Goal: Task Accomplishment & Management: Use online tool/utility

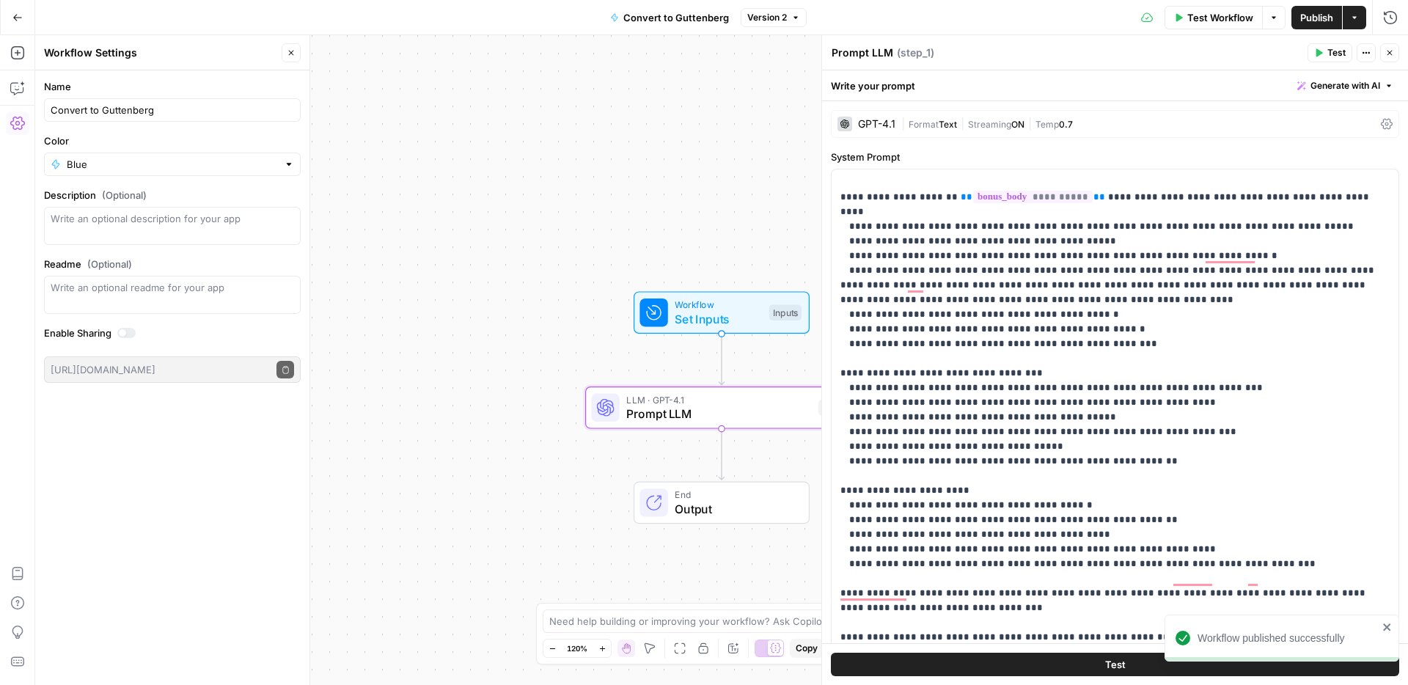
scroll to position [106, 0]
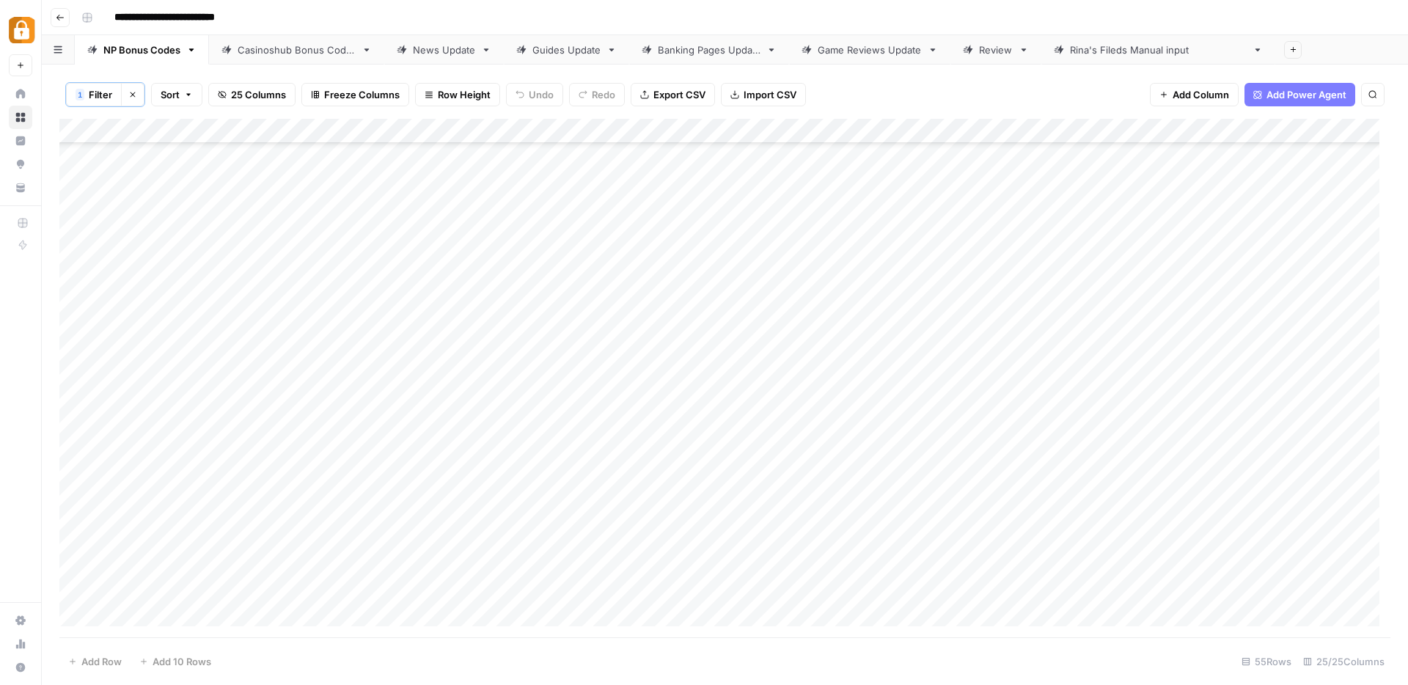
scroll to position [887, 0]
click at [136, 101] on button "Clear filters" at bounding box center [132, 94] width 23 height 23
click at [164, 609] on div "Add Column" at bounding box center [724, 377] width 1331 height 520
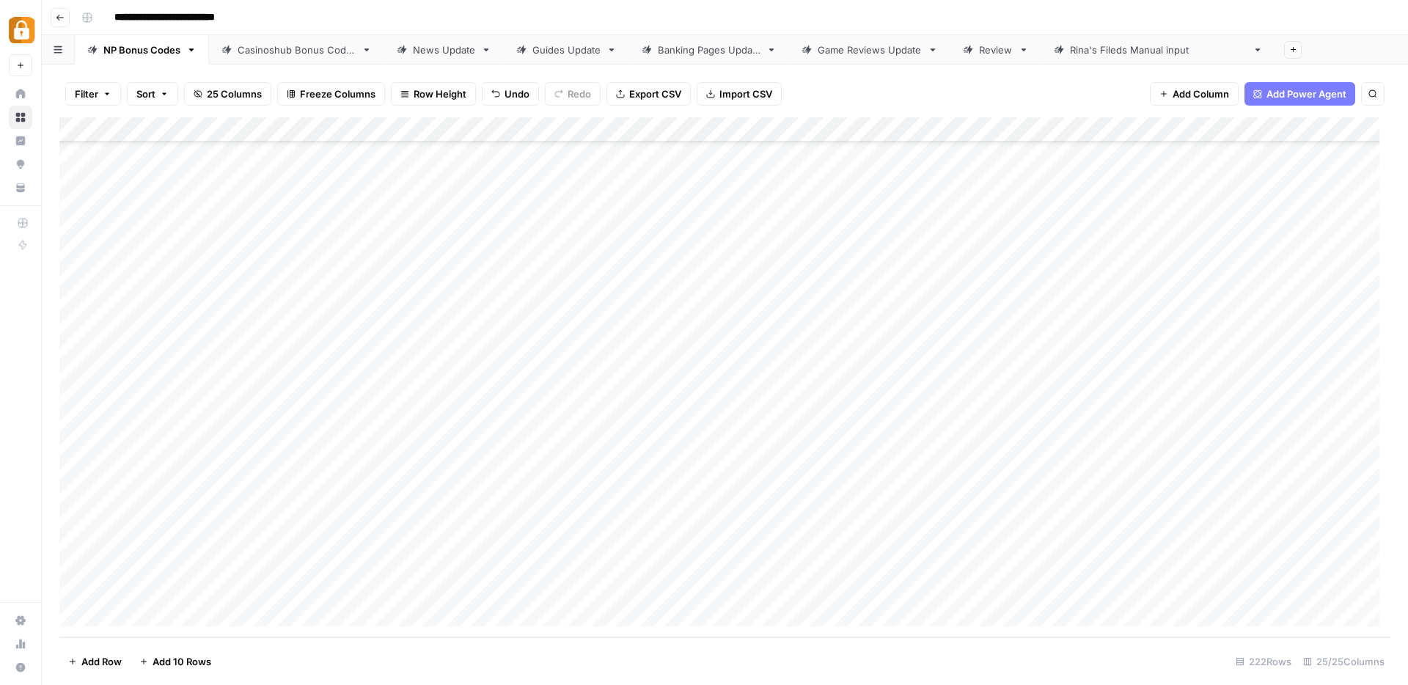
click at [164, 609] on div "Add Column" at bounding box center [724, 377] width 1331 height 520
click at [178, 516] on div "Add Column" at bounding box center [724, 377] width 1331 height 520
drag, startPoint x: 238, startPoint y: 526, endPoint x: 233, endPoint y: 535, distance: 10.8
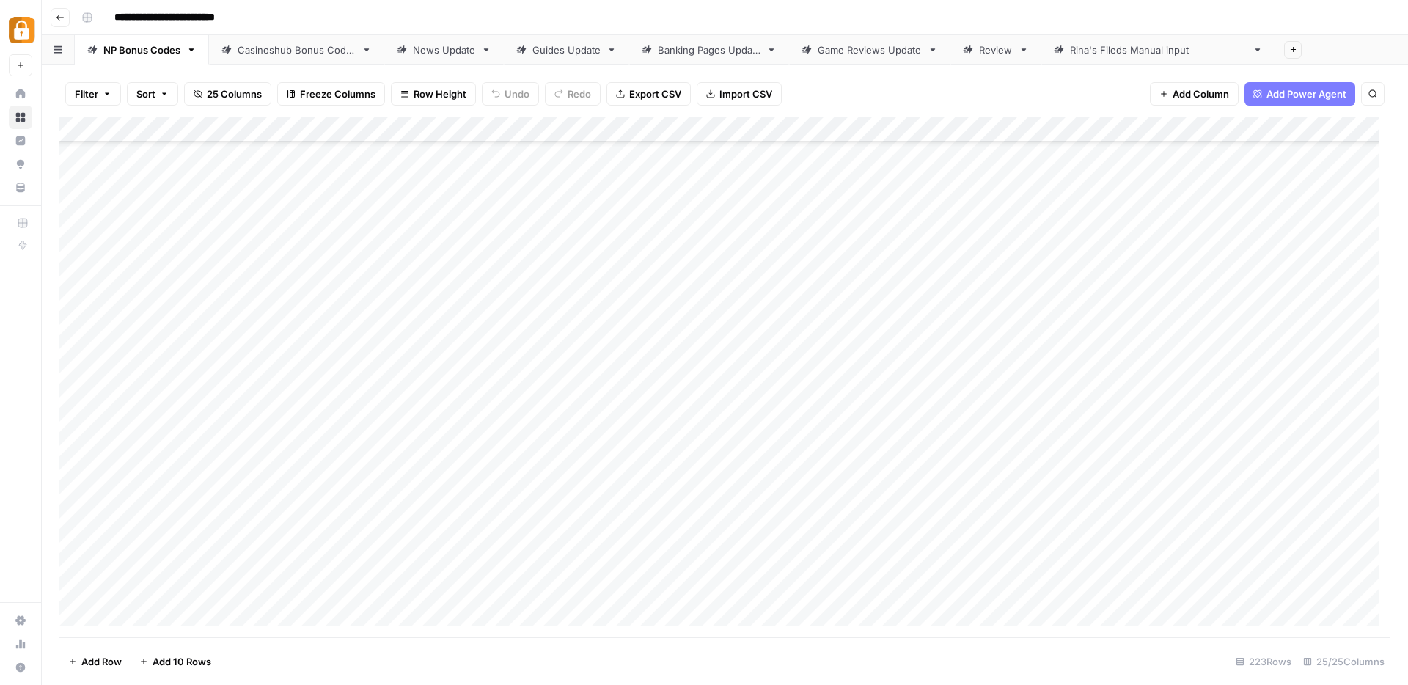
click at [233, 535] on div "Add Column" at bounding box center [724, 377] width 1331 height 520
click at [575, 543] on div "Add Column" at bounding box center [724, 377] width 1331 height 520
click at [699, 534] on div "Add Column" at bounding box center [724, 377] width 1331 height 520
type textarea "**********"
click at [305, 539] on div "Add Column" at bounding box center [724, 377] width 1331 height 520
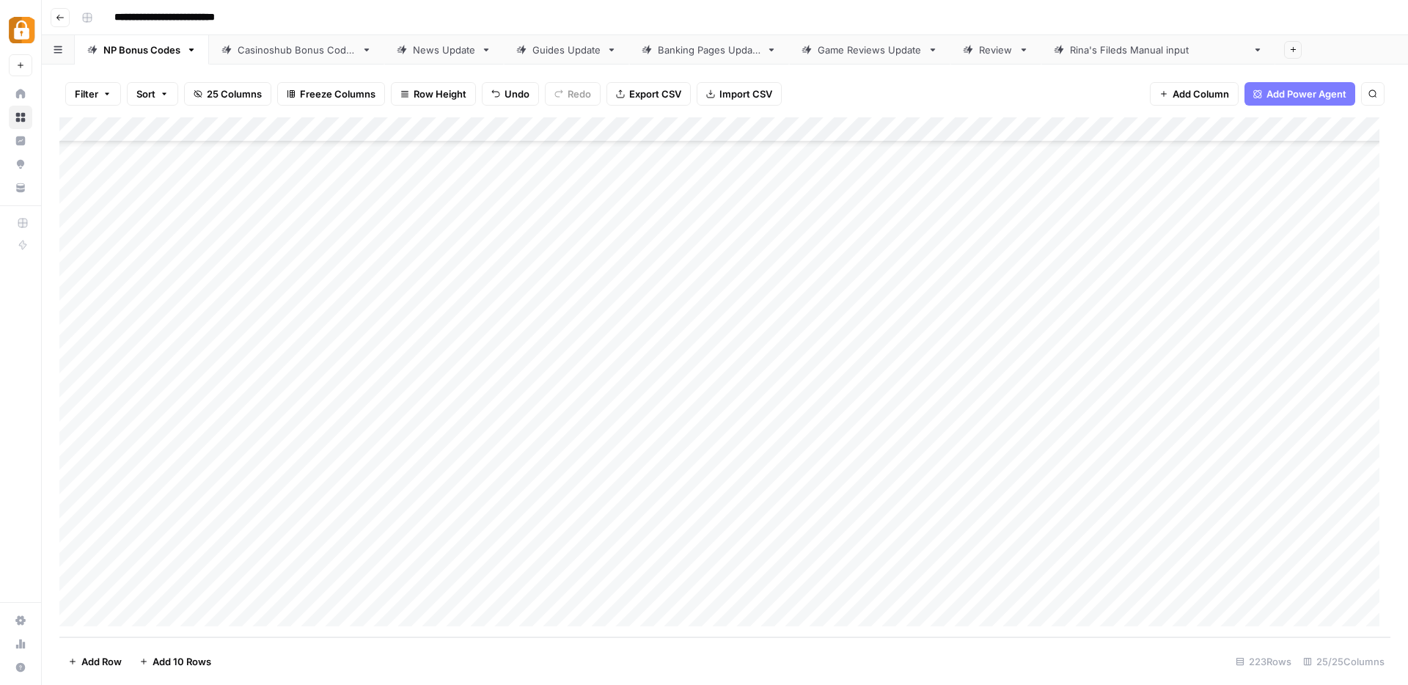
click at [288, 547] on div "Add Column" at bounding box center [724, 377] width 1331 height 520
click at [288, 547] on textarea at bounding box center [353, 540] width 235 height 21
type textarea "**********"
click at [907, 535] on div "Add Column" at bounding box center [724, 377] width 1331 height 520
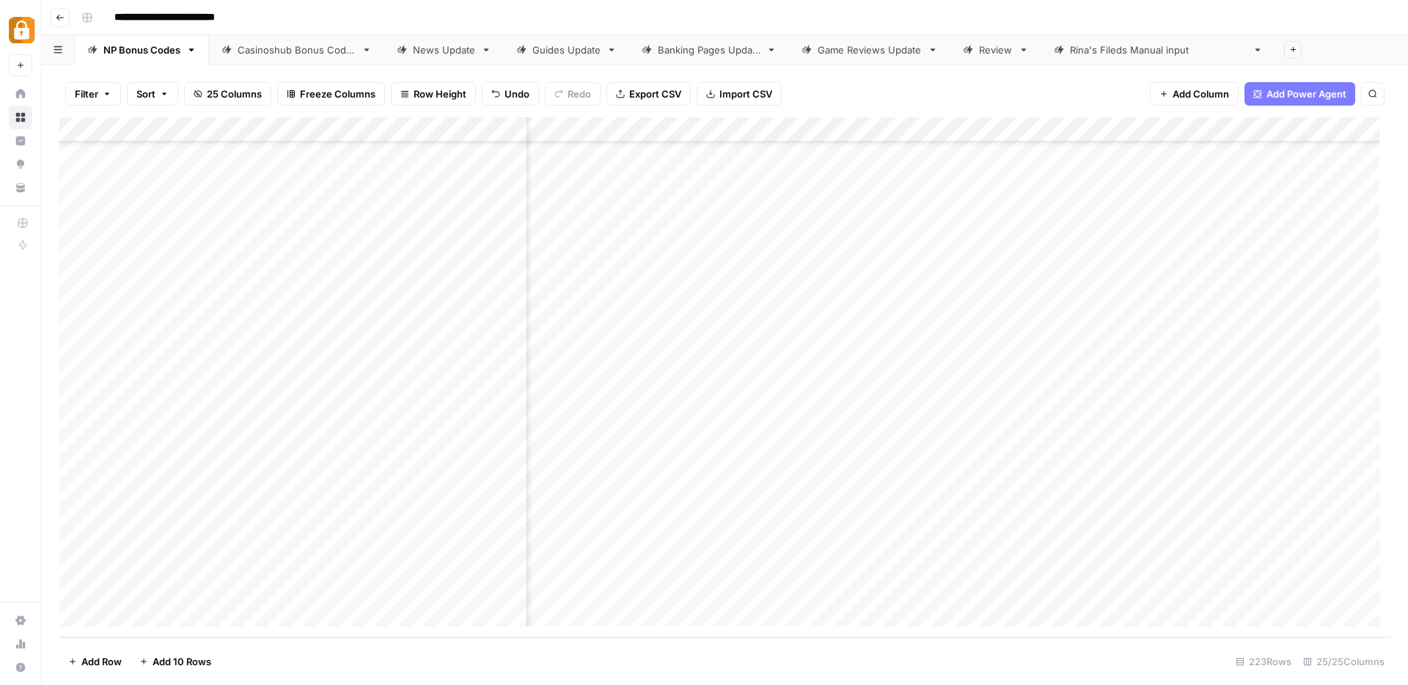
click at [1143, 538] on div "Add Column" at bounding box center [724, 377] width 1331 height 520
click at [992, 540] on div "Add Column" at bounding box center [724, 377] width 1331 height 520
click at [940, 539] on textarea "**********" at bounding box center [1047, 540] width 235 height 21
type textarea "**********"
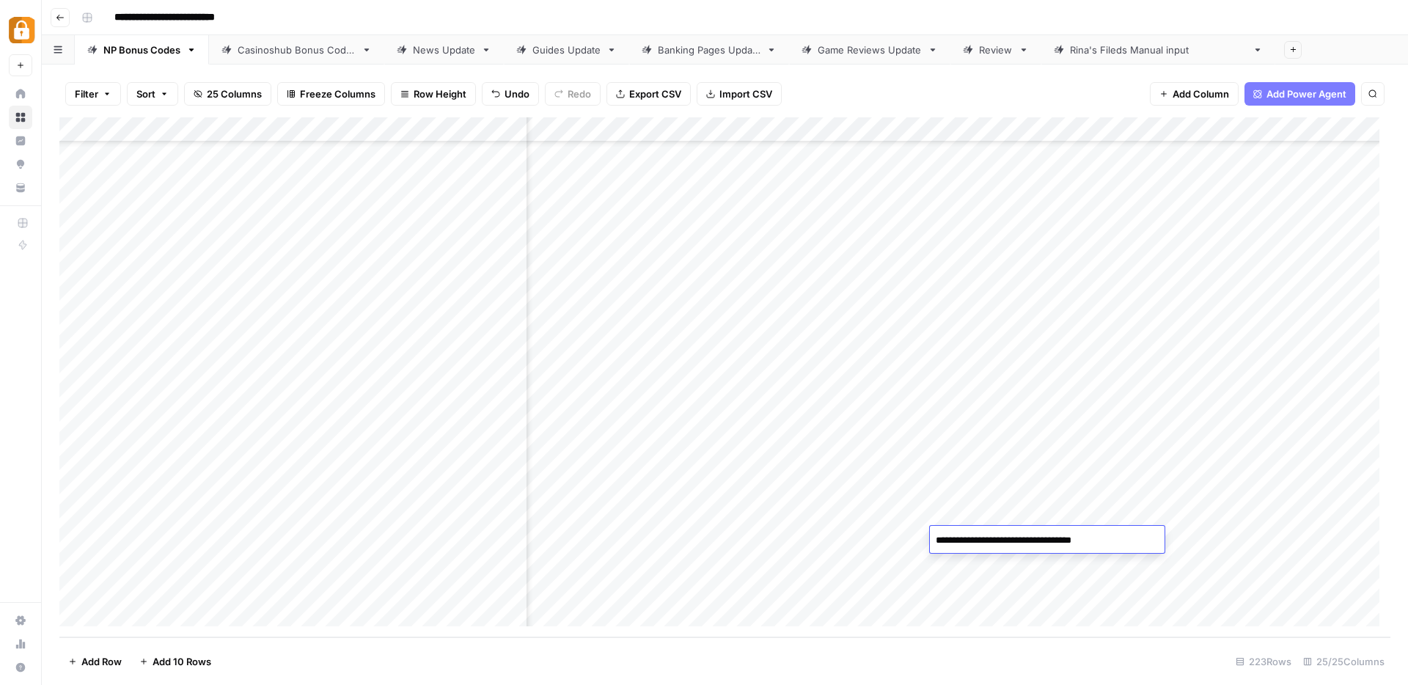
click at [1029, 571] on div "Add Column" at bounding box center [724, 377] width 1331 height 520
click at [1102, 541] on div "Add Column" at bounding box center [724, 377] width 1331 height 520
click at [780, 539] on div "Add Column" at bounding box center [724, 377] width 1331 height 520
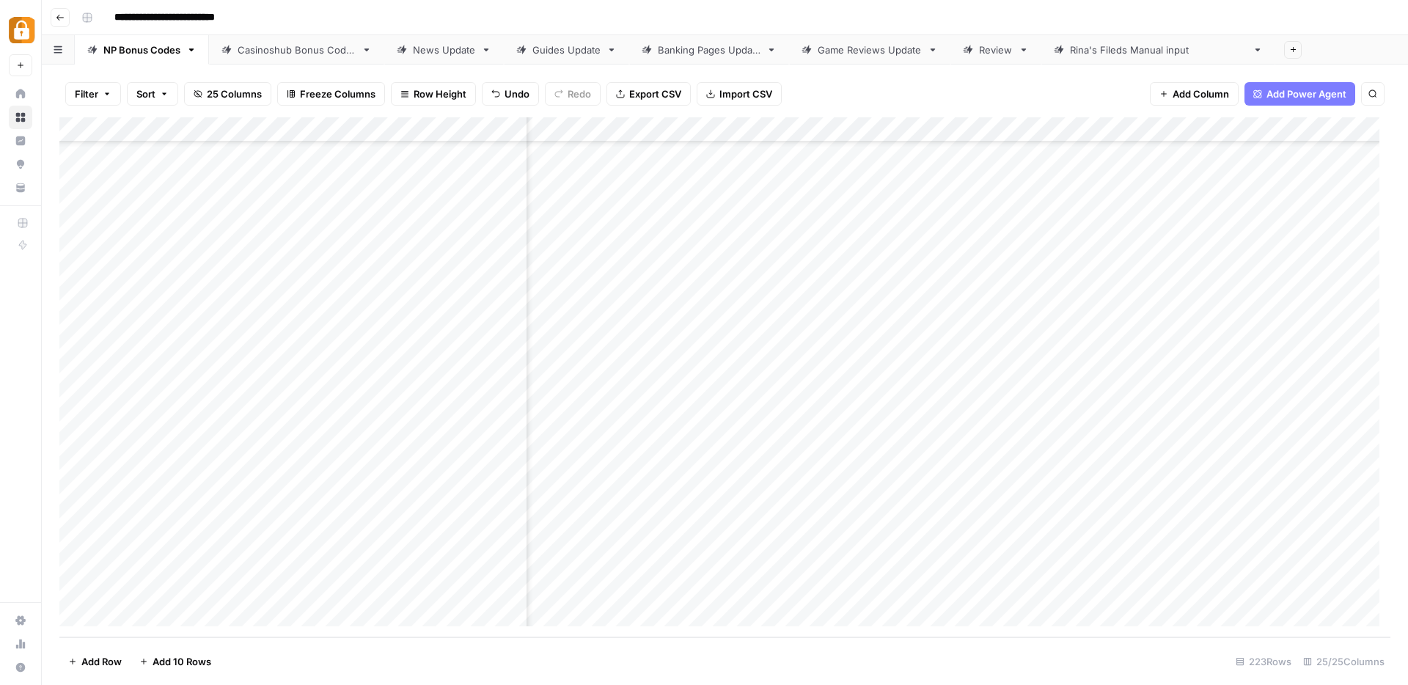
click at [780, 539] on div "Add Column" at bounding box center [724, 377] width 1331 height 520
click at [272, 538] on div "Add Column" at bounding box center [724, 377] width 1331 height 520
click at [246, 540] on textarea "**********" at bounding box center [353, 540] width 235 height 21
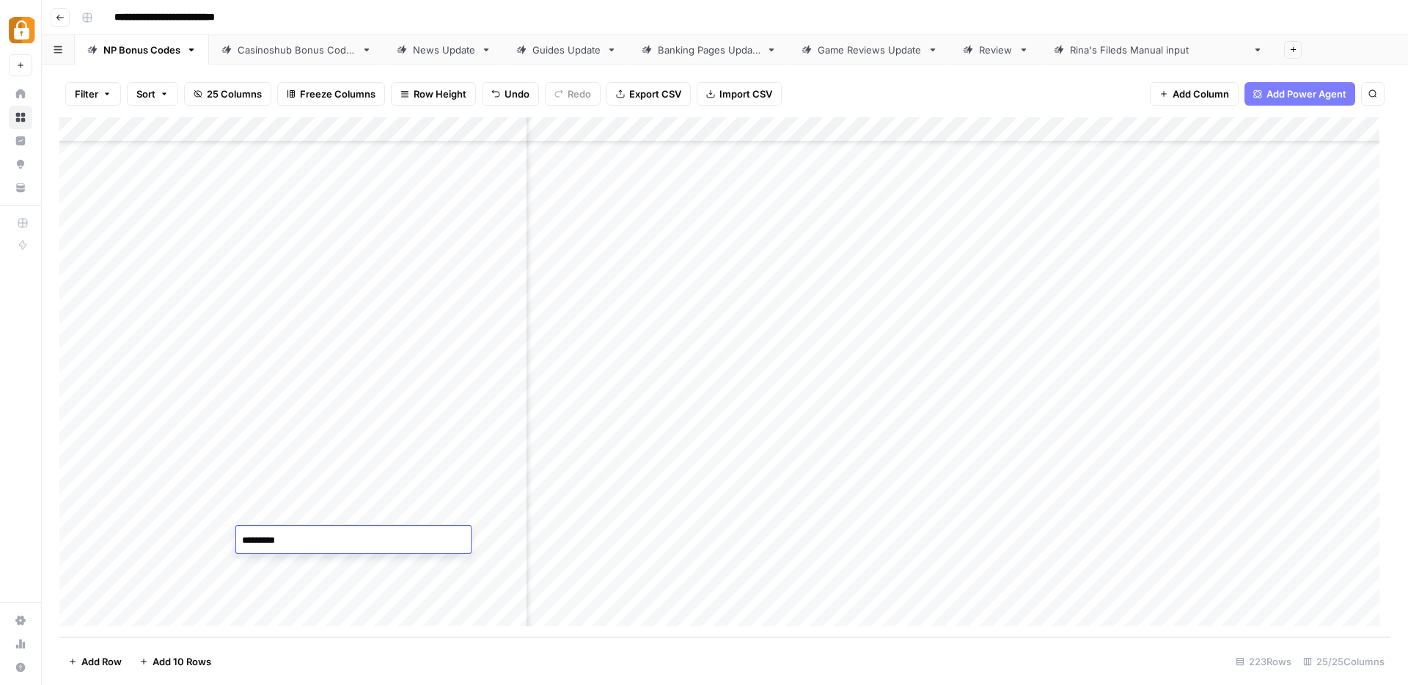
type textarea "**********"
click at [945, 540] on div "Add Column" at bounding box center [724, 377] width 1331 height 520
click at [972, 532] on div "Add Column" at bounding box center [724, 377] width 1331 height 520
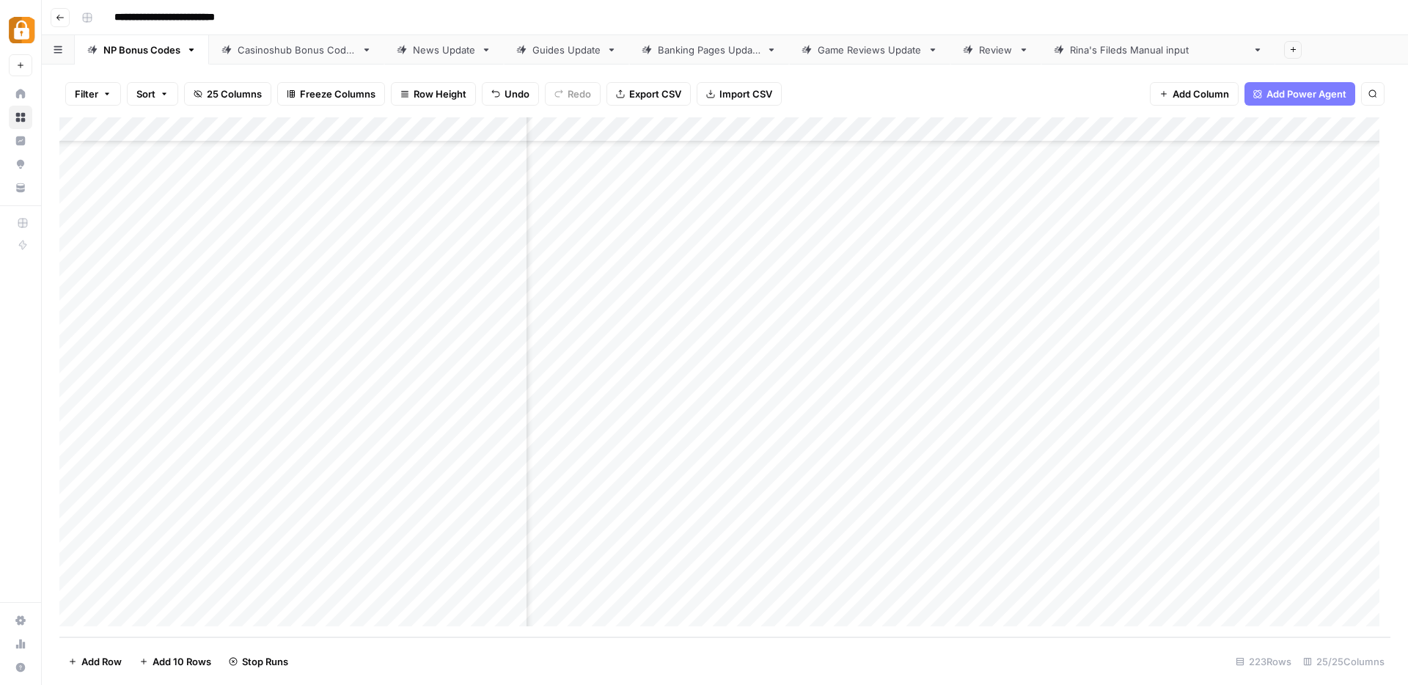
click at [1133, 535] on div "Add Column" at bounding box center [724, 377] width 1331 height 520
click at [1108, 128] on div "Add Column" at bounding box center [724, 377] width 1331 height 520
click at [1022, 273] on span "Remove Column" at bounding box center [1079, 273] width 128 height 15
click at [665, 155] on span "Delete" at bounding box center [652, 151] width 32 height 15
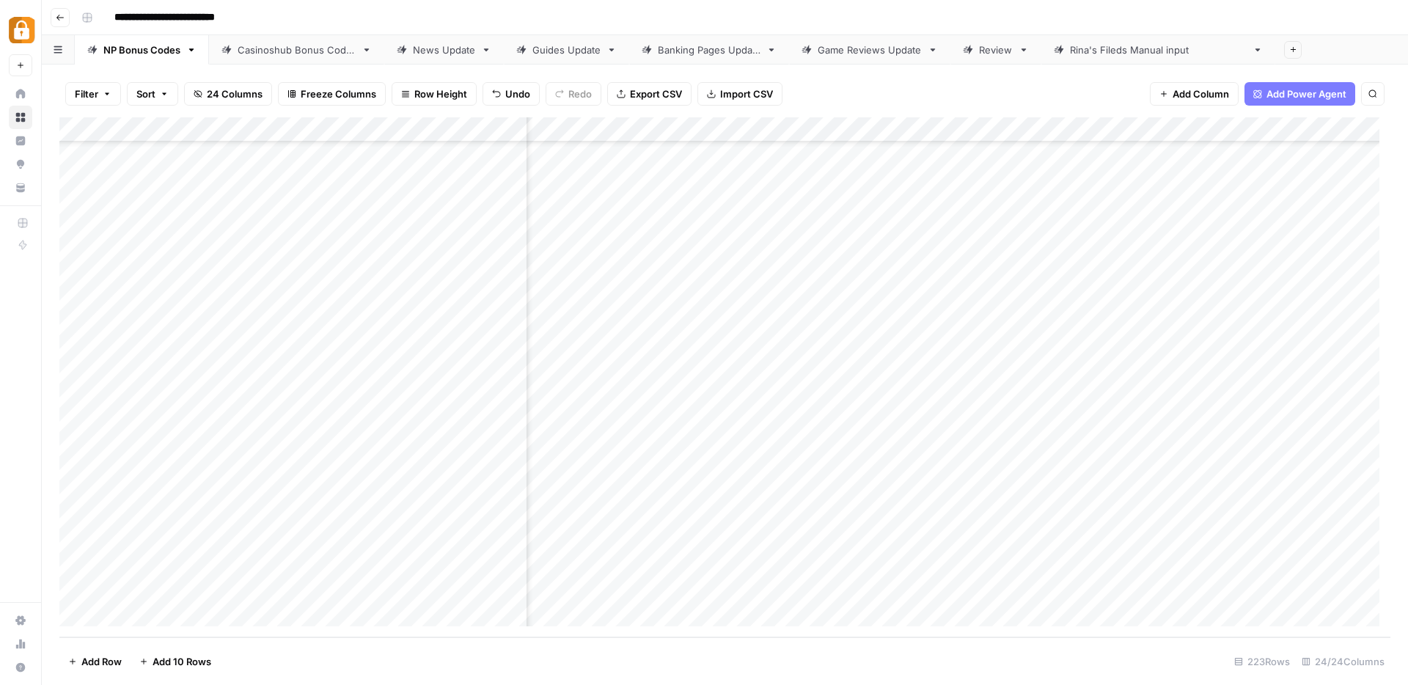
scroll to position [5100, 1795]
click at [718, 536] on div "Add Column" at bounding box center [724, 377] width 1331 height 520
type textarea "*******"
click at [871, 546] on div "Add Column" at bounding box center [724, 377] width 1331 height 520
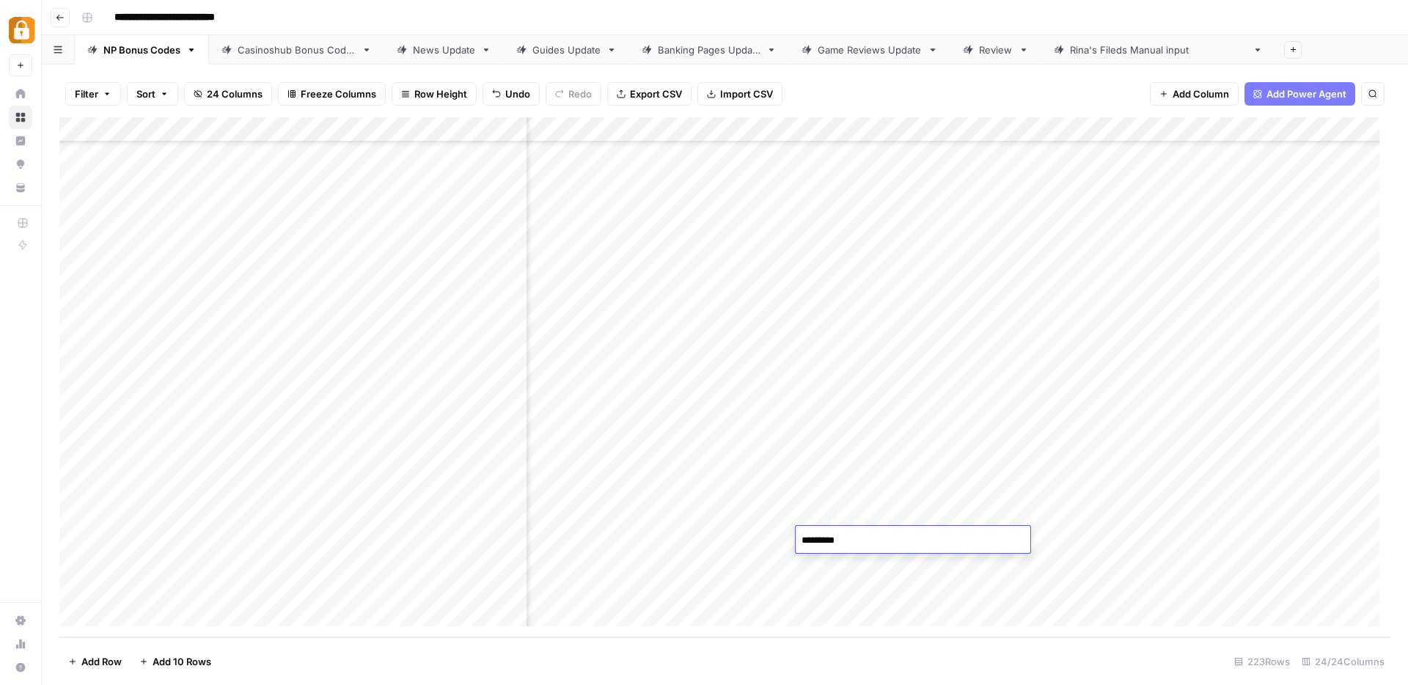
type textarea "**********"
click at [1110, 537] on div "Add Column" at bounding box center [724, 377] width 1331 height 520
click at [1135, 536] on div "Add Column" at bounding box center [724, 377] width 1331 height 520
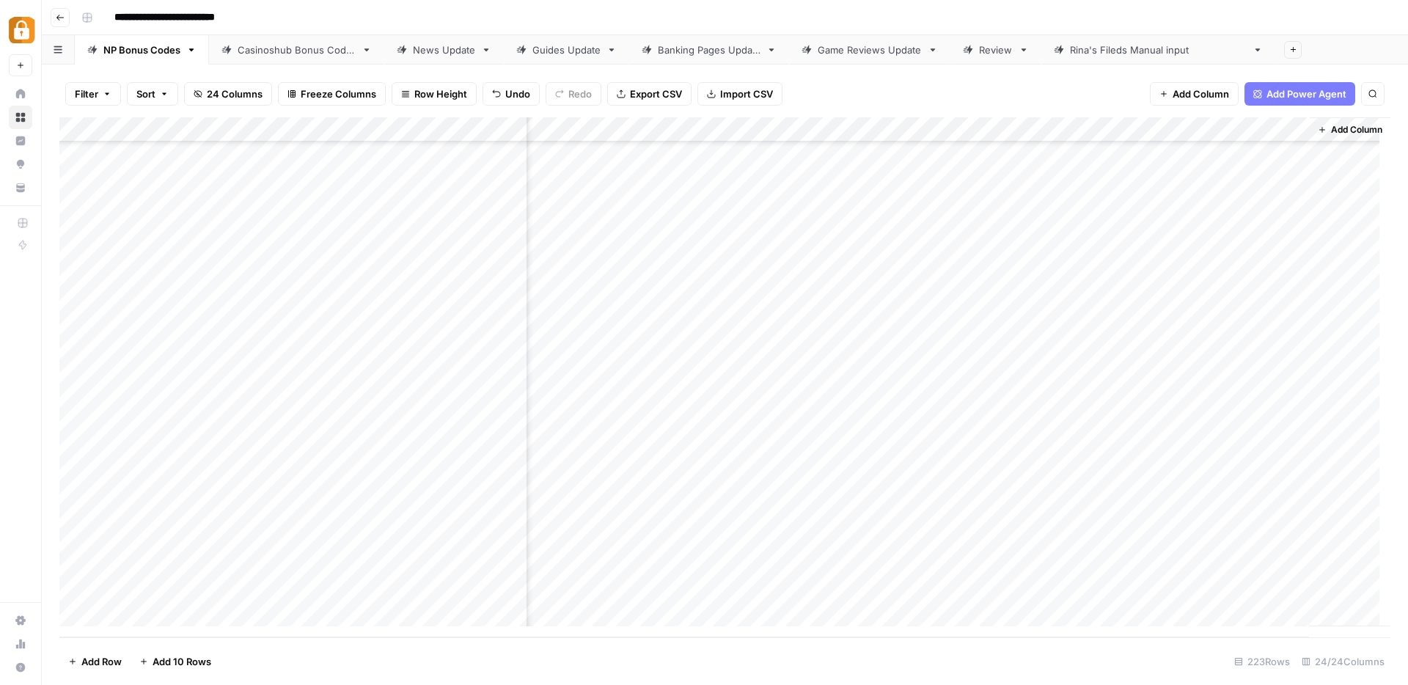
click at [1284, 132] on div "Add Column" at bounding box center [724, 377] width 1331 height 520
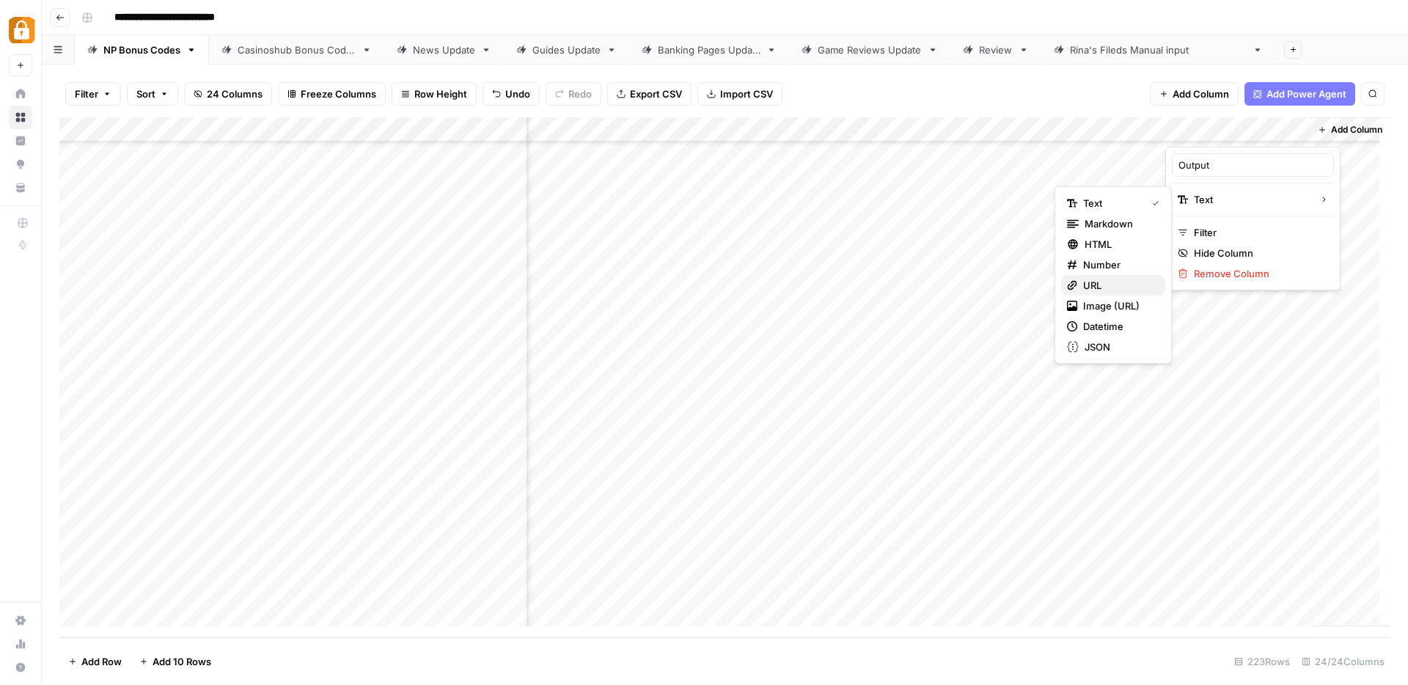
click at [1080, 287] on div "URL" at bounding box center [1113, 285] width 92 height 15
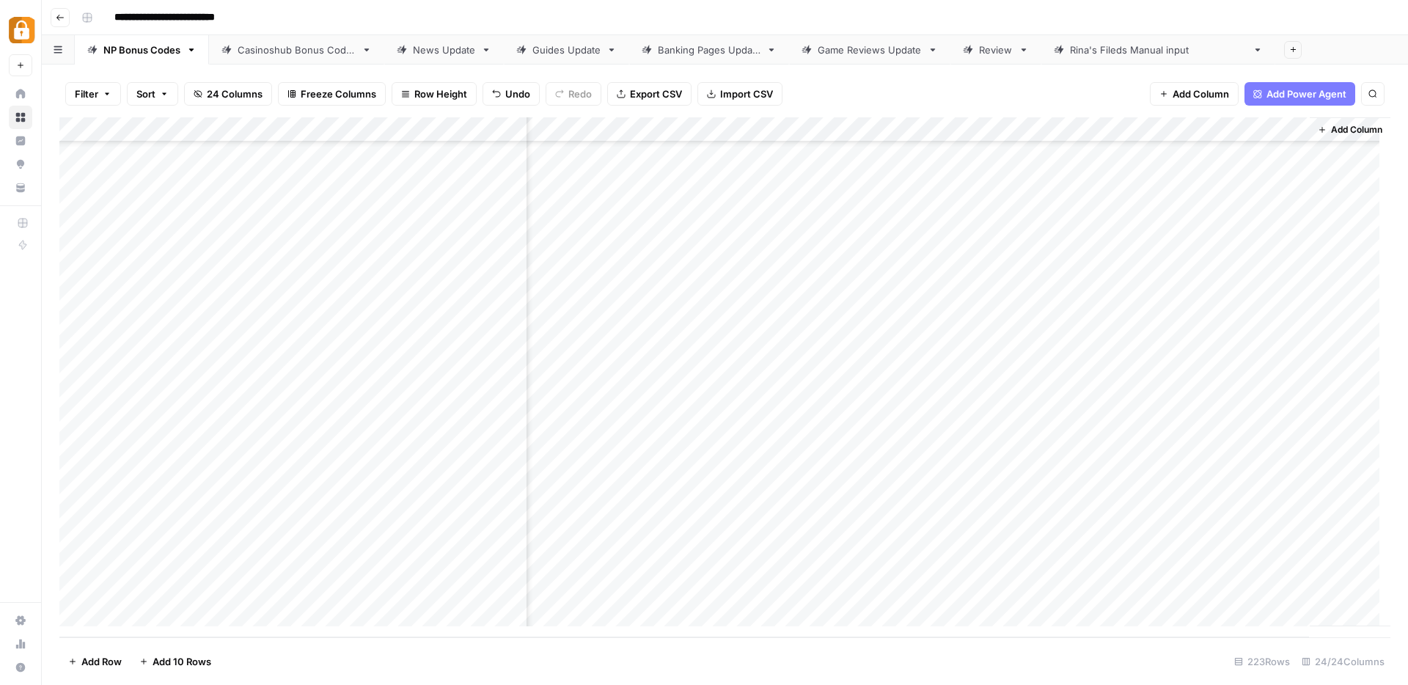
click at [1245, 539] on div "Add Column" at bounding box center [724, 377] width 1331 height 520
click at [1223, 539] on div "Add Column" at bounding box center [724, 377] width 1331 height 520
click at [1194, 575] on div "Add Column" at bounding box center [724, 377] width 1331 height 520
click at [1284, 537] on div "Add Column" at bounding box center [724, 377] width 1331 height 520
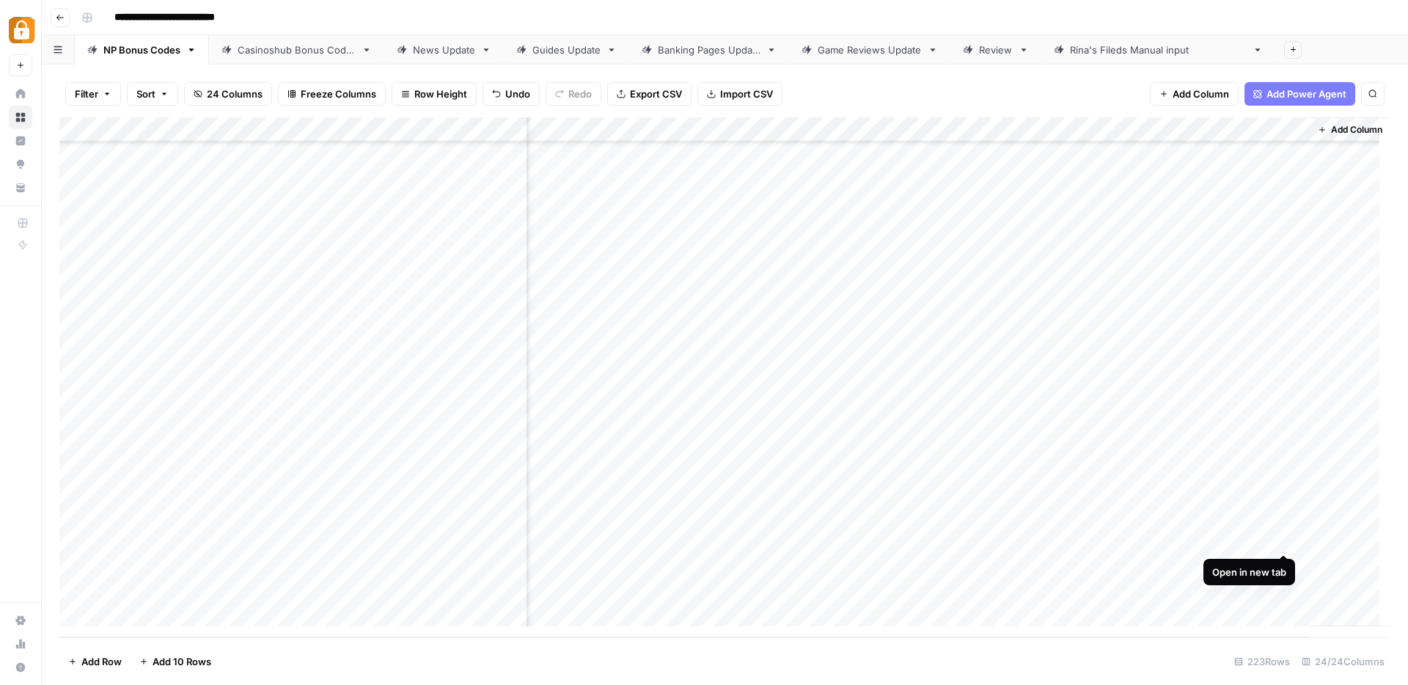
click at [1284, 540] on div "Add Column" at bounding box center [724, 377] width 1331 height 520
click at [1135, 129] on div "Add Column" at bounding box center [724, 377] width 1331 height 520
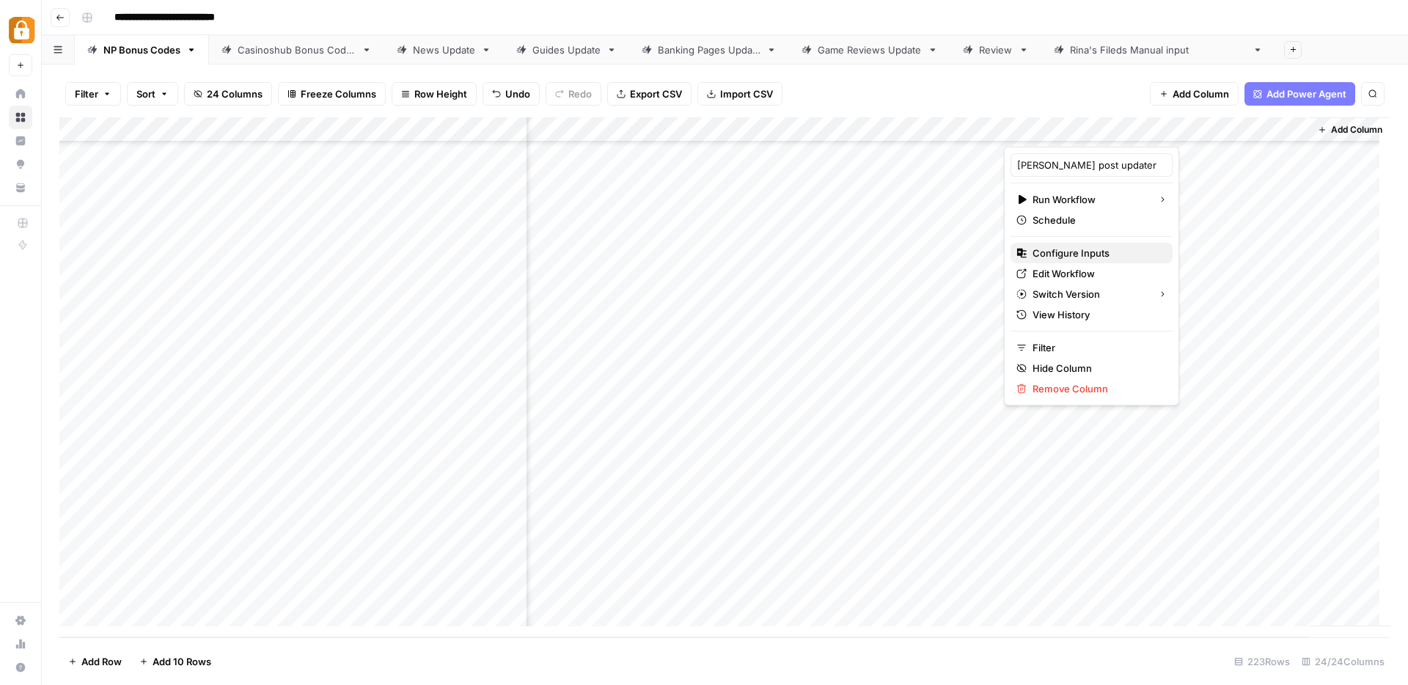
click at [1077, 250] on span "Configure Inputs" at bounding box center [1097, 253] width 128 height 15
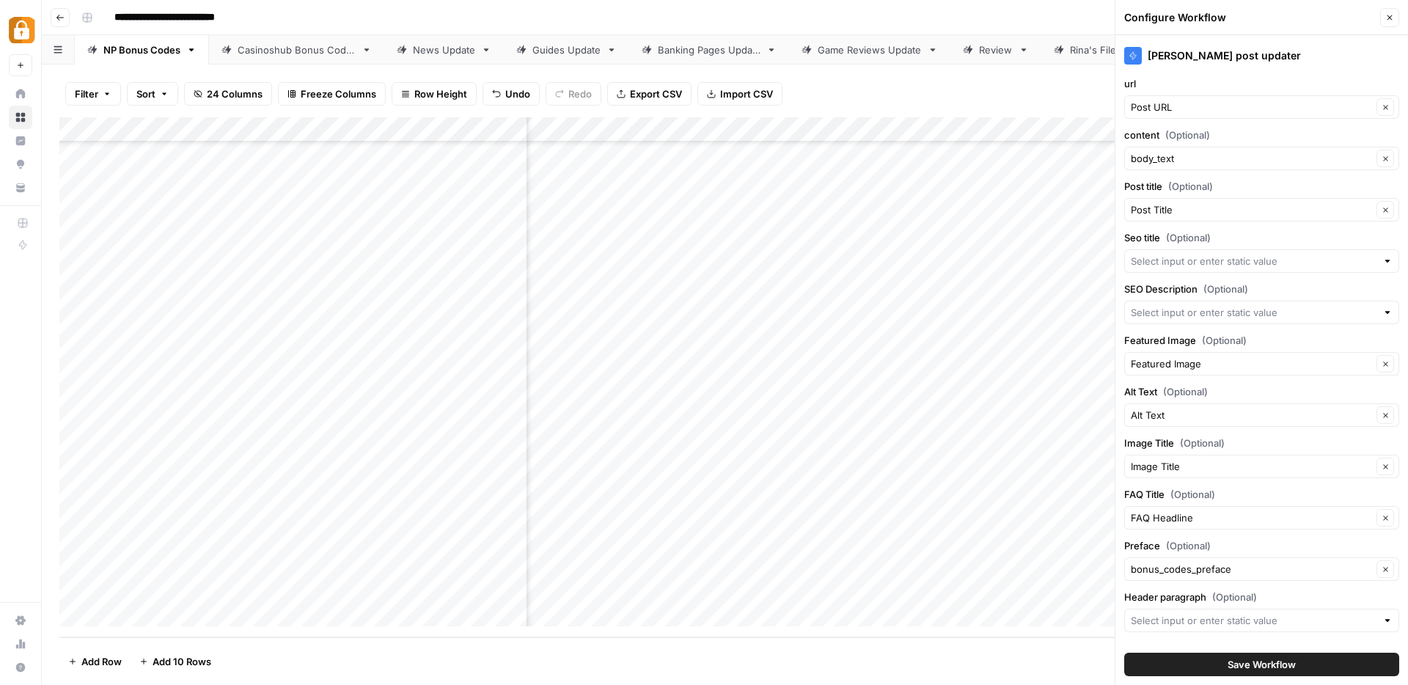
scroll to position [5100, 308]
click at [1181, 155] on input "content (Optional)" at bounding box center [1251, 158] width 241 height 15
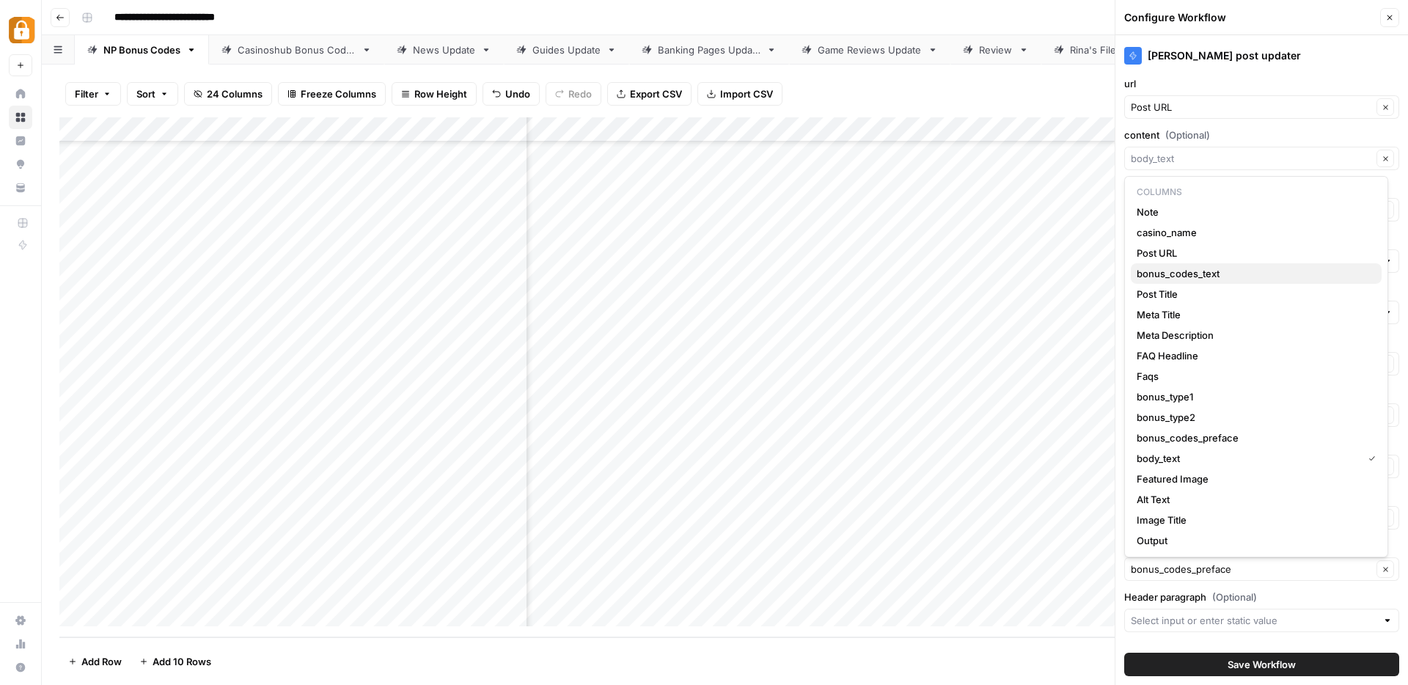
click at [1174, 277] on span "bonus_codes_text" at bounding box center [1253, 273] width 233 height 15
type input "bonus_codes_text"
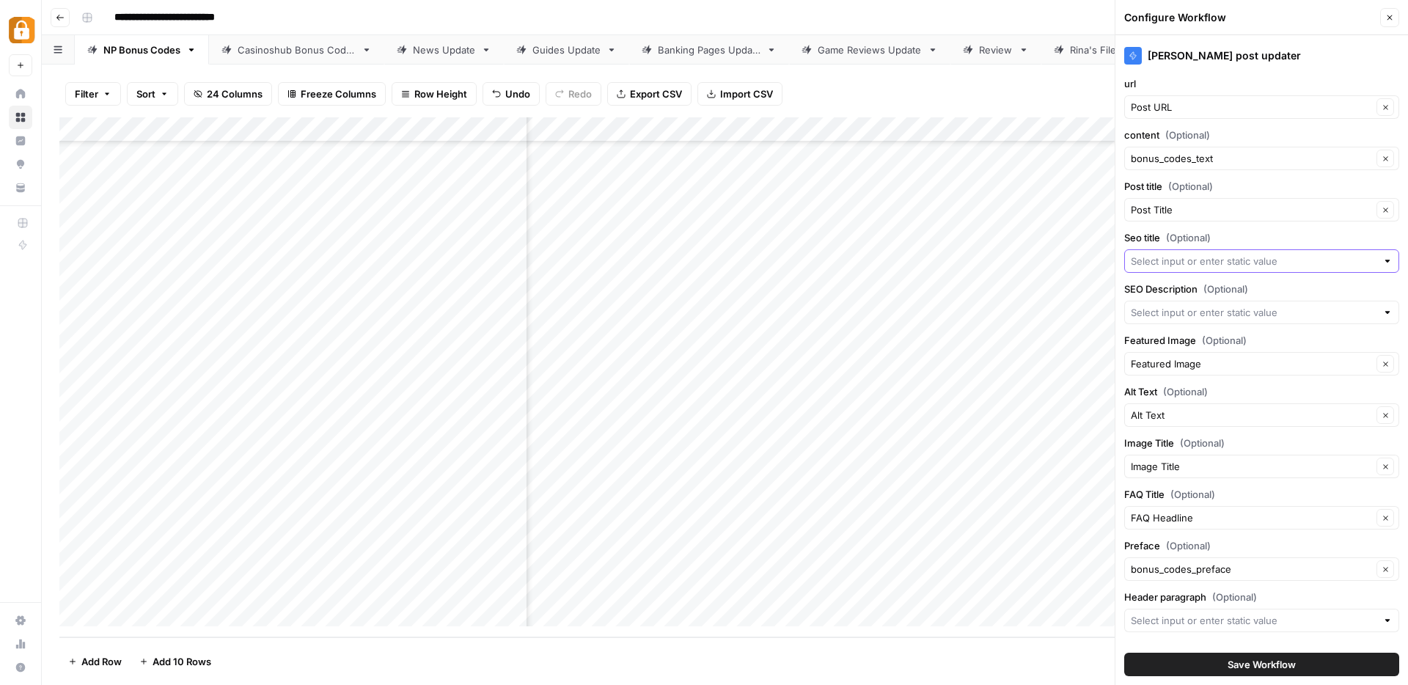
click at [1172, 263] on input "Seo title (Optional)" at bounding box center [1254, 261] width 246 height 15
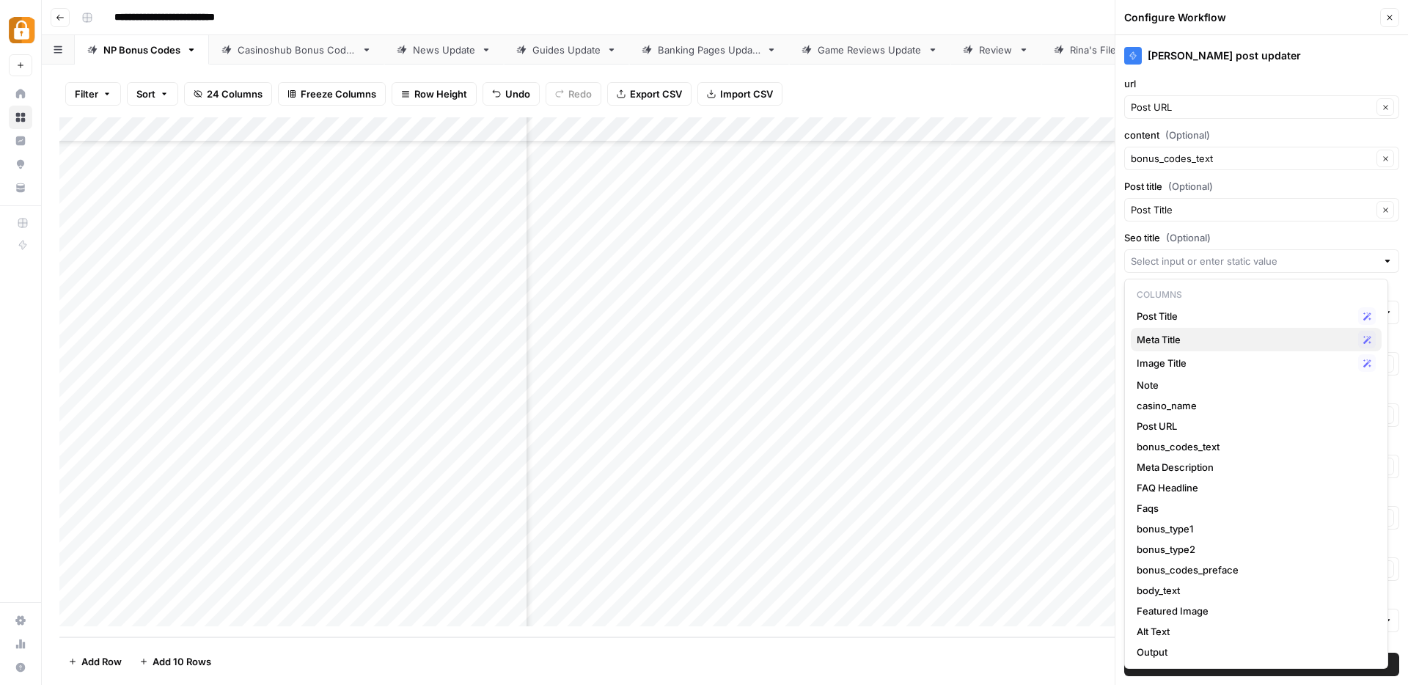
click at [1160, 339] on span "Meta Title" at bounding box center [1245, 339] width 216 height 15
type input "Meta Title"
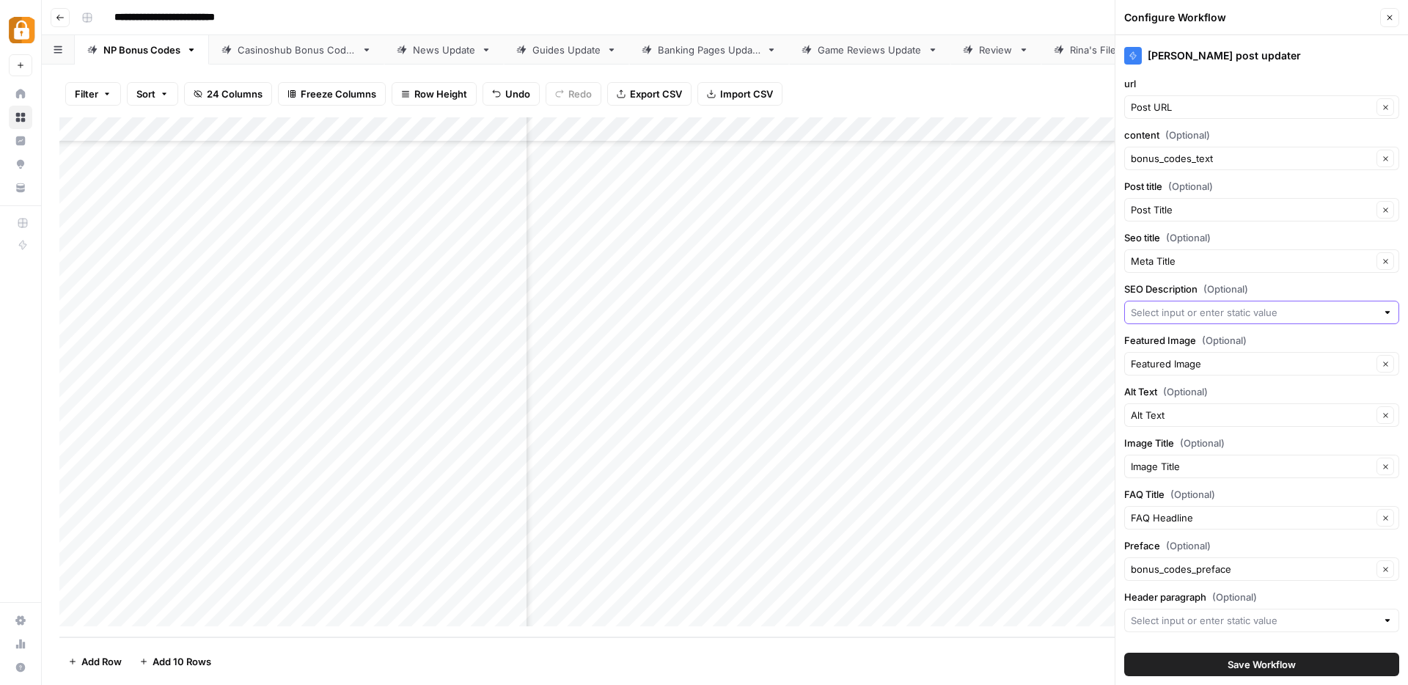
click at [1159, 312] on input "SEO Description (Optional)" at bounding box center [1254, 312] width 246 height 15
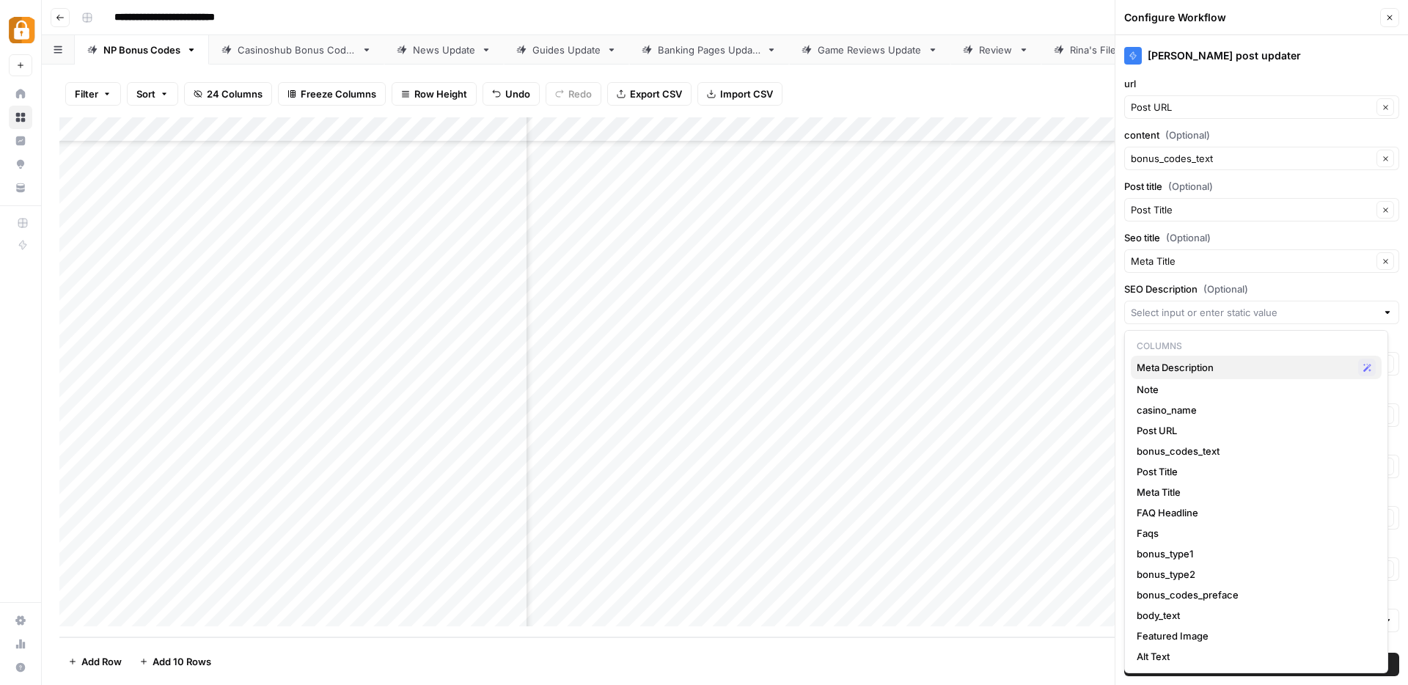
click at [1168, 363] on span "Meta Description" at bounding box center [1245, 367] width 216 height 15
type input "Meta Description"
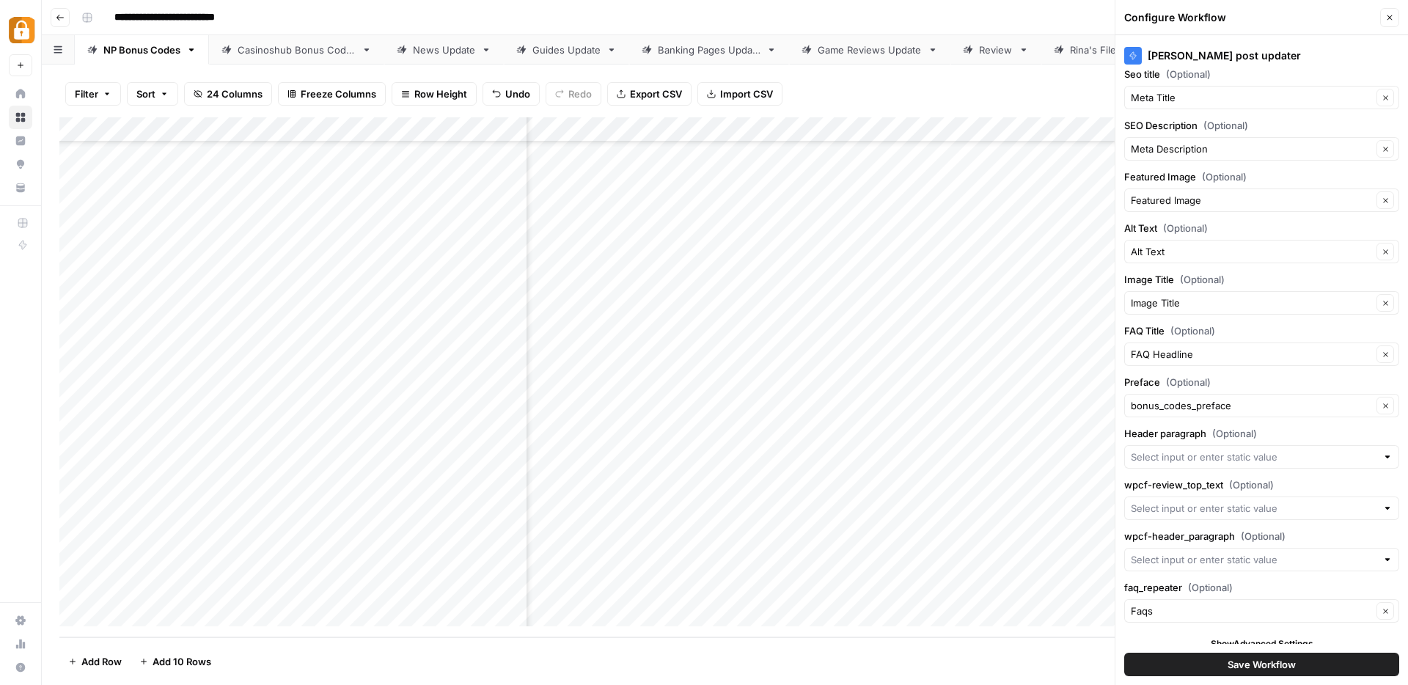
scroll to position [176, 0]
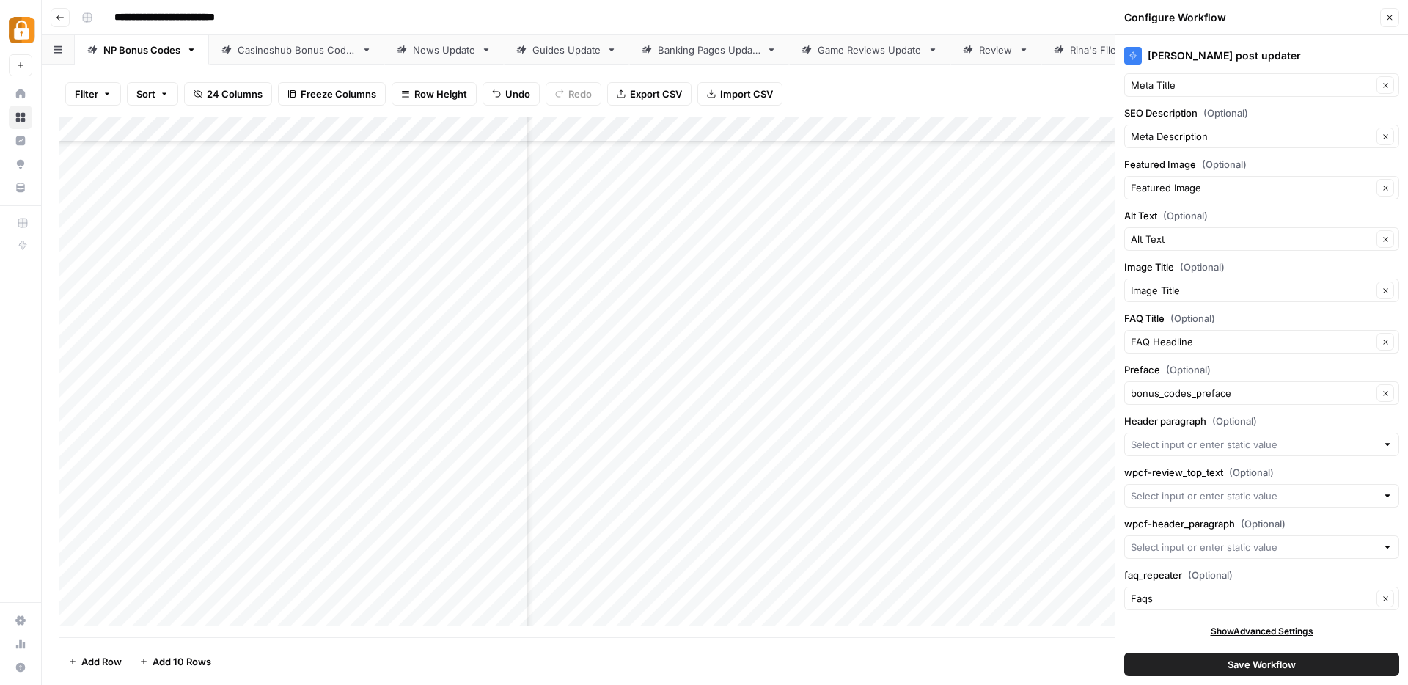
click at [1229, 665] on span "Save Workflow" at bounding box center [1262, 664] width 68 height 15
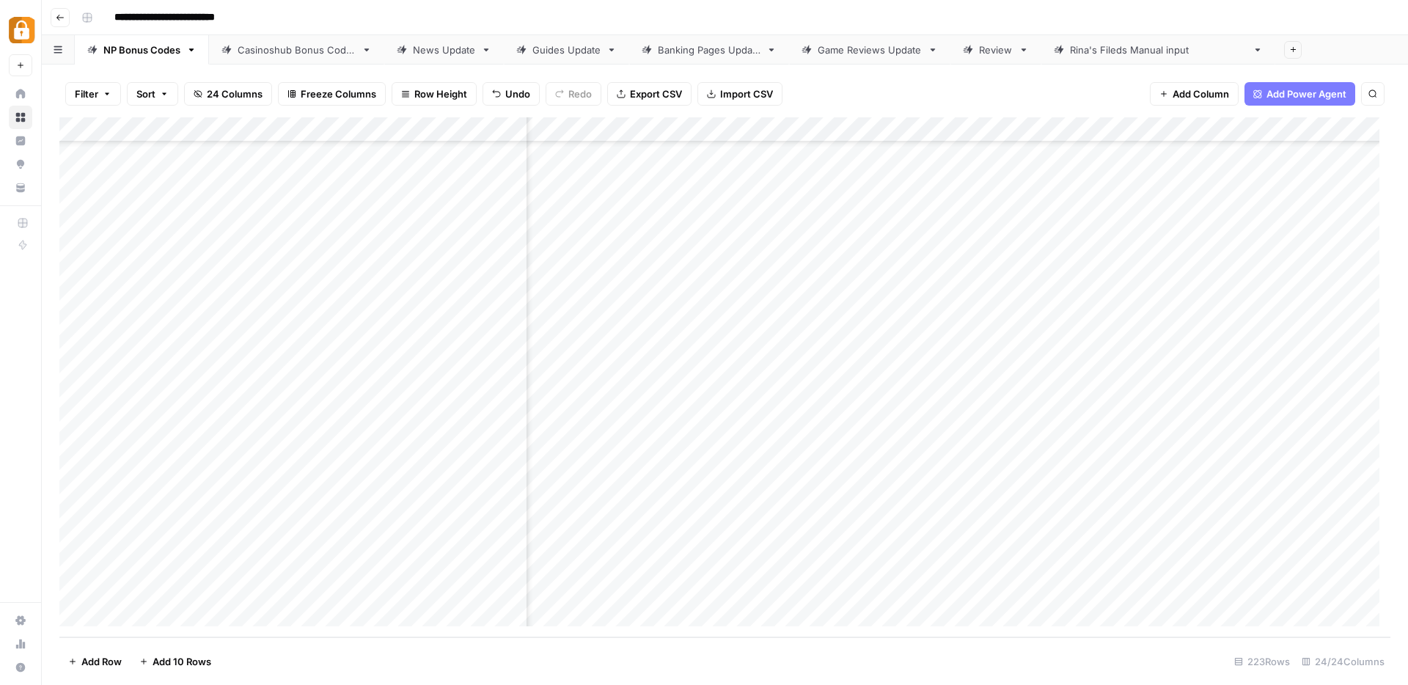
scroll to position [5100, 2742]
click at [1152, 536] on div "Add Column" at bounding box center [724, 377] width 1331 height 520
click at [1218, 362] on span "Copy link to cell" at bounding box center [1252, 363] width 117 height 15
drag, startPoint x: 436, startPoint y: 128, endPoint x: 1408, endPoint y: 212, distance: 975.5
click at [1408, 212] on div "Filter Sort 24 Columns Freeze Columns Row Height Undo Redo Export CSV Import CS…" at bounding box center [725, 375] width 1366 height 621
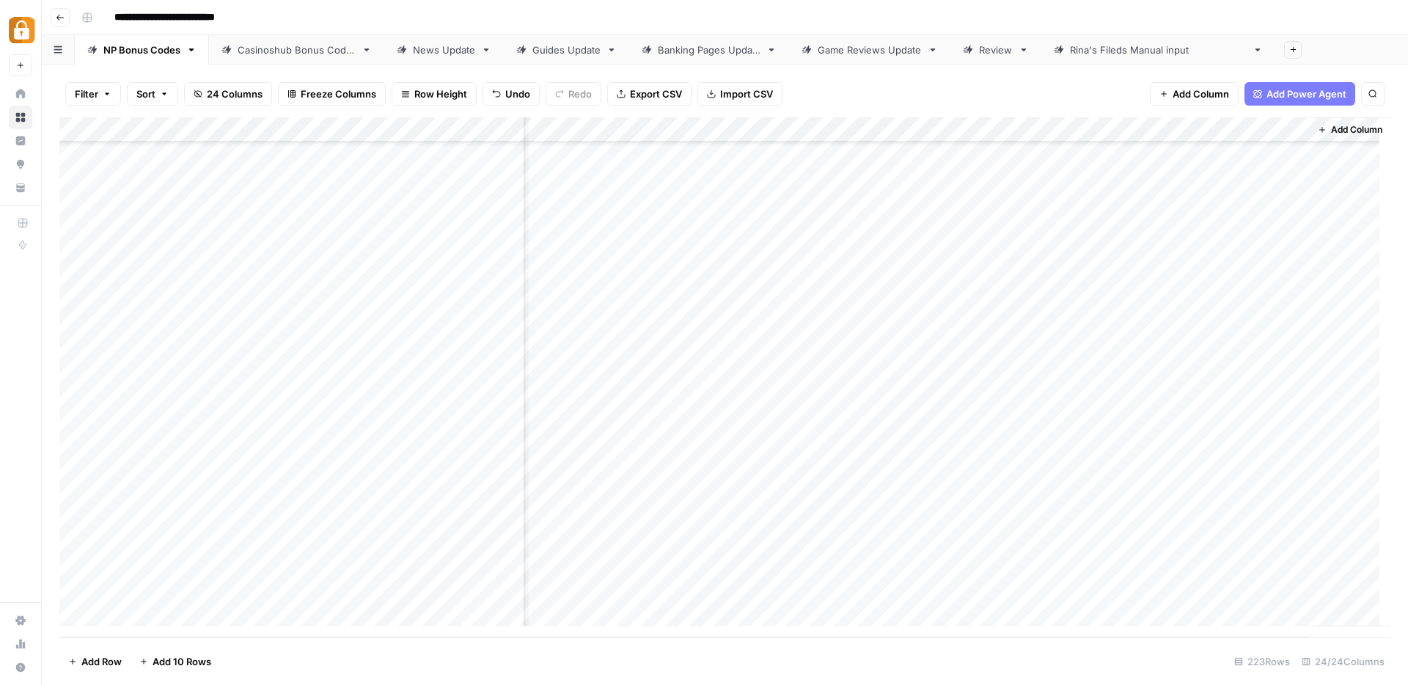
drag, startPoint x: 934, startPoint y: 130, endPoint x: 615, endPoint y: 146, distance: 320.2
click at [615, 146] on div "Add Column" at bounding box center [724, 377] width 1331 height 520
click at [433, 56] on div "News Update" at bounding box center [444, 50] width 62 height 15
click at [317, 207] on div "Add Column" at bounding box center [724, 178] width 1331 height 123
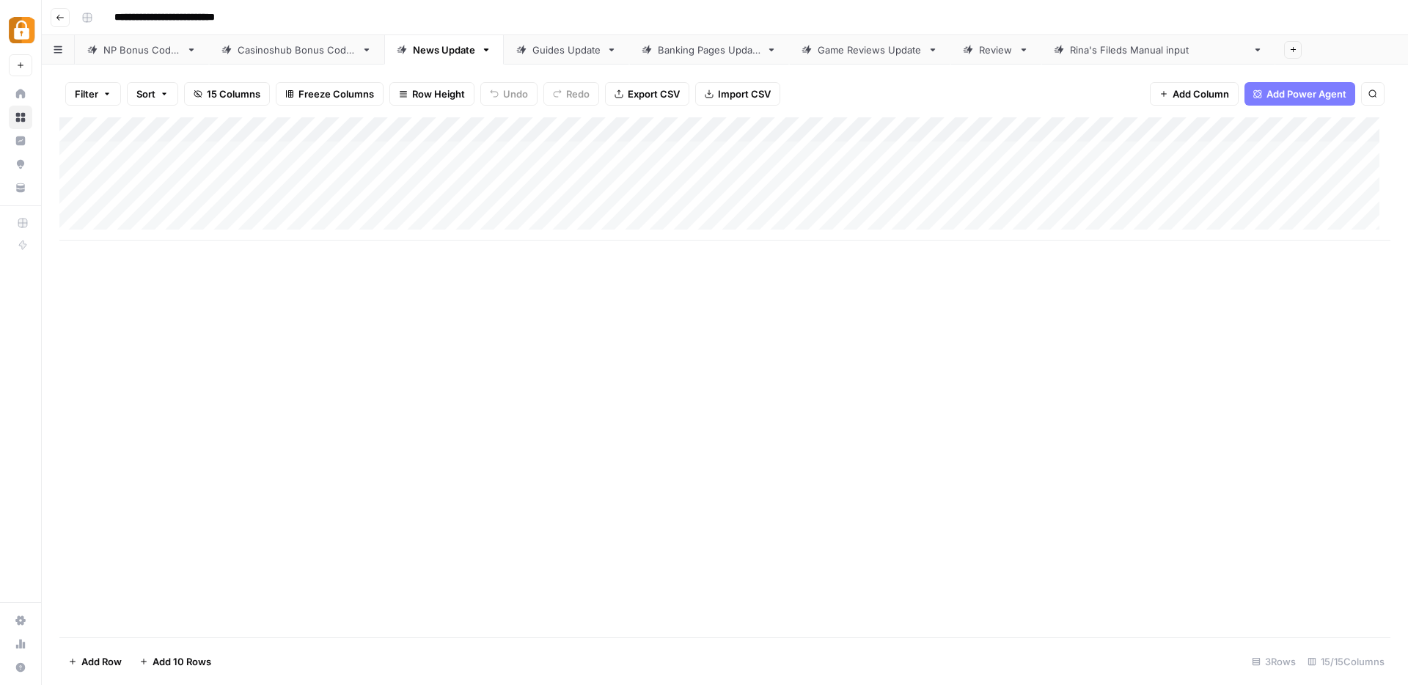
click at [317, 207] on div "Add Column" at bounding box center [724, 178] width 1331 height 123
type textarea "**********"
click at [132, 202] on div "Add Column" at bounding box center [724, 178] width 1331 height 123
click at [167, 157] on div "Add Column" at bounding box center [724, 178] width 1331 height 123
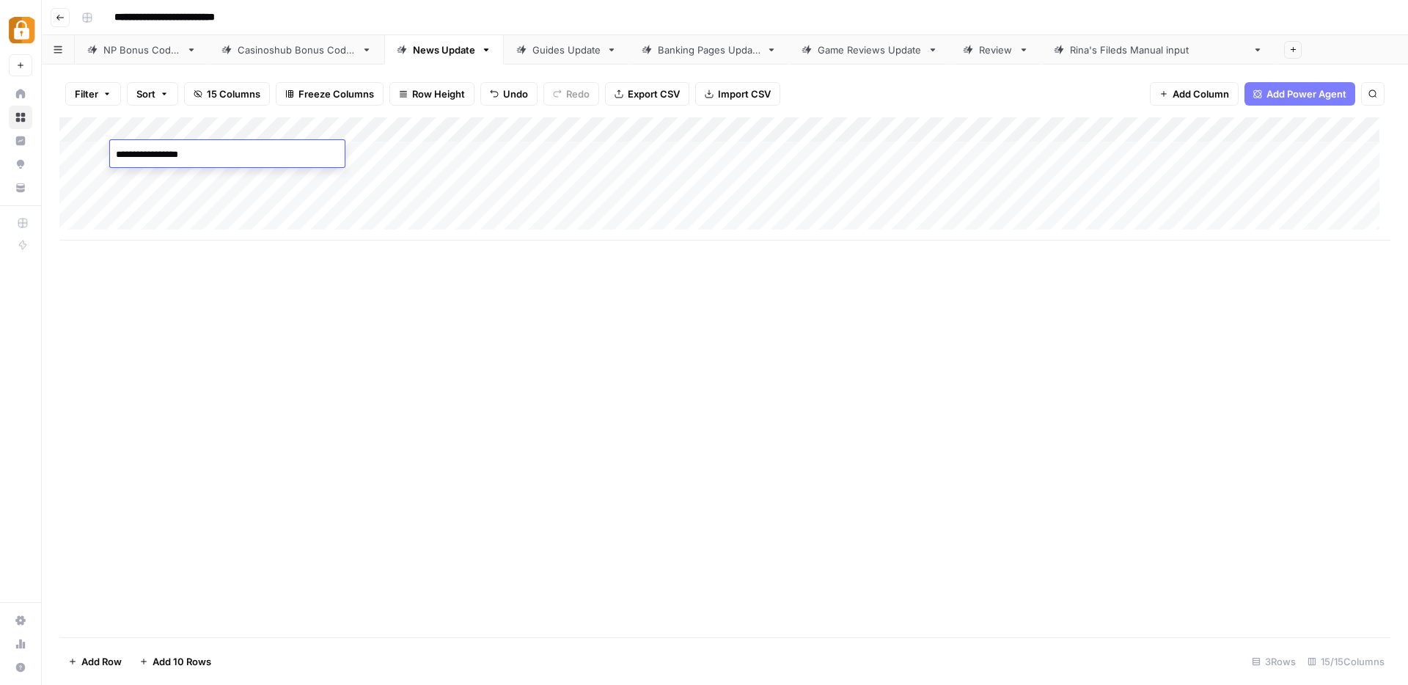
type textarea "**********"
click at [167, 199] on div "Add Column" at bounding box center [724, 178] width 1331 height 123
click at [194, 161] on div "Add Column" at bounding box center [724, 178] width 1331 height 123
drag, startPoint x: 236, startPoint y: 167, endPoint x: 229, endPoint y: 213, distance: 46.1
click at [229, 213] on div "Add Column" at bounding box center [724, 178] width 1331 height 123
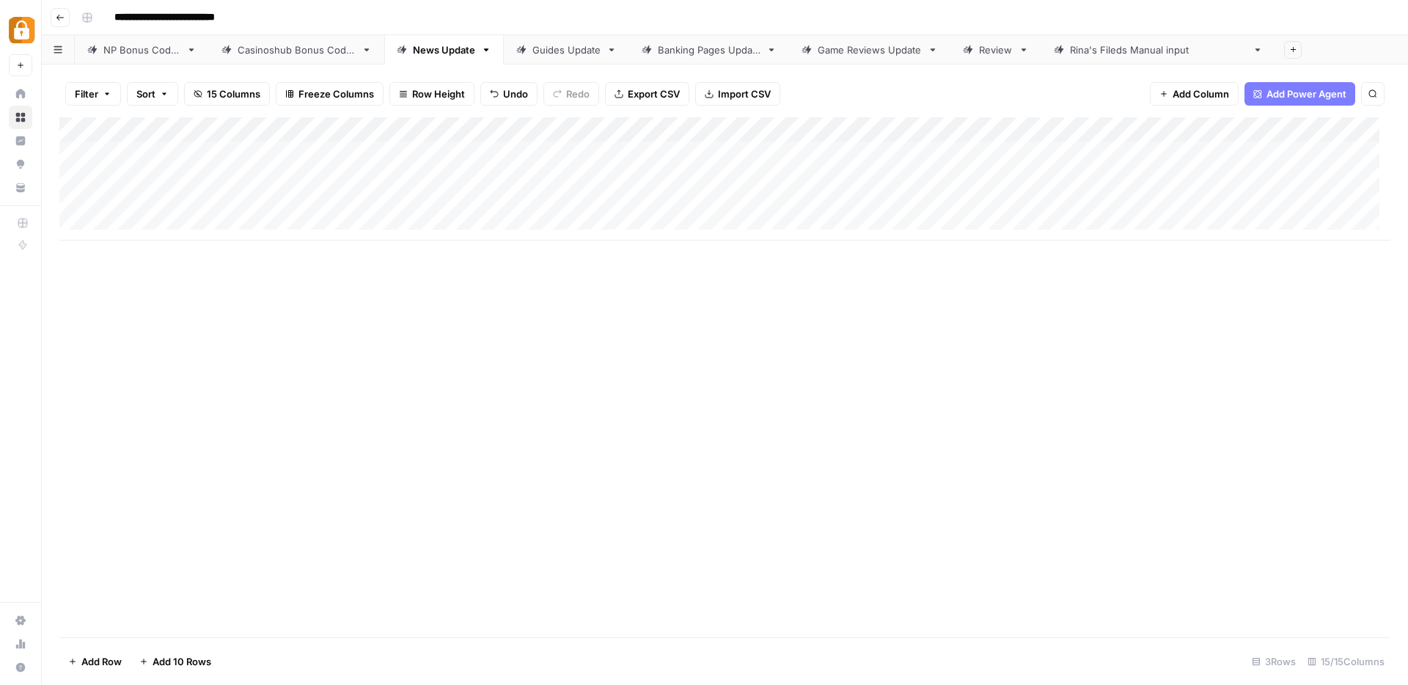
click at [474, 202] on div "Add Column" at bounding box center [724, 178] width 1331 height 123
click at [463, 204] on div "Add Column" at bounding box center [724, 178] width 1331 height 123
click at [463, 204] on textarea at bounding box center [520, 204] width 235 height 21
type textarea "**********"
click at [820, 426] on div "Add Column" at bounding box center [724, 377] width 1331 height 520
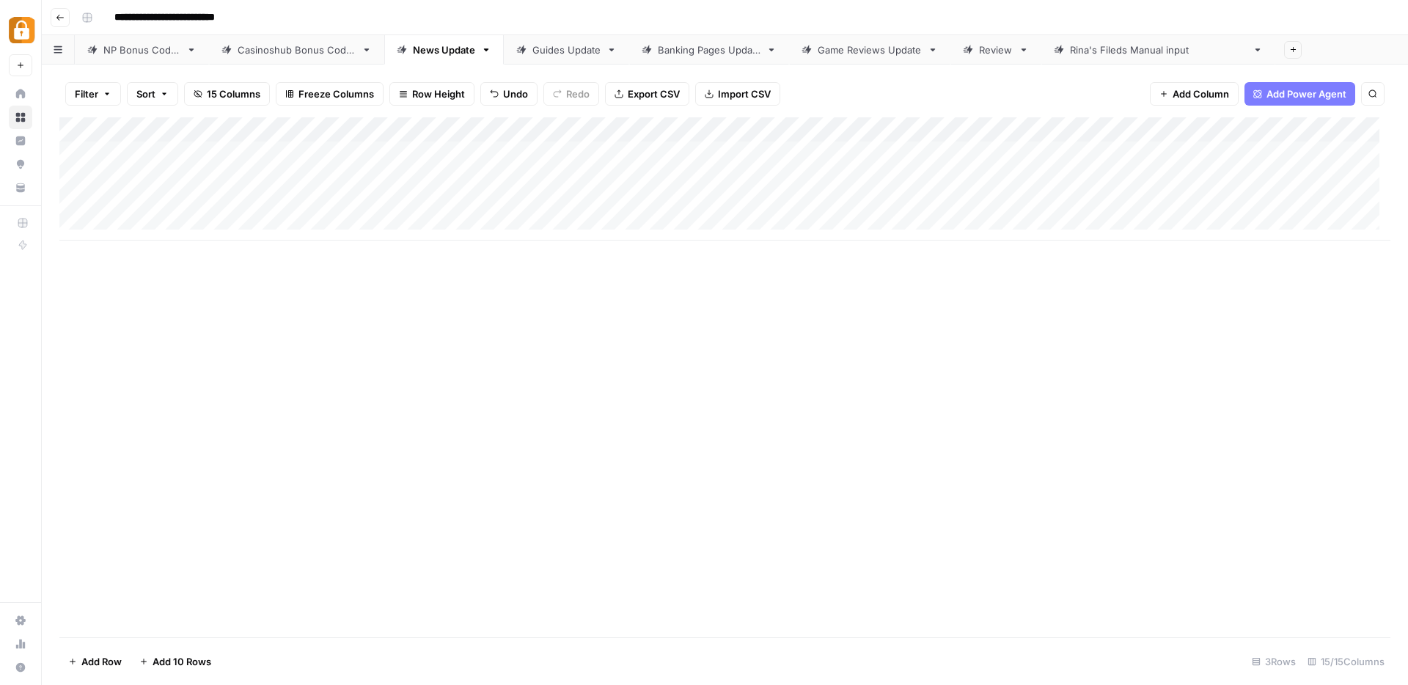
click at [681, 203] on div "Add Column" at bounding box center [724, 178] width 1331 height 123
click at [951, 201] on div "Add Column" at bounding box center [724, 178] width 1331 height 123
click at [1099, 202] on div "Add Column" at bounding box center [724, 178] width 1331 height 123
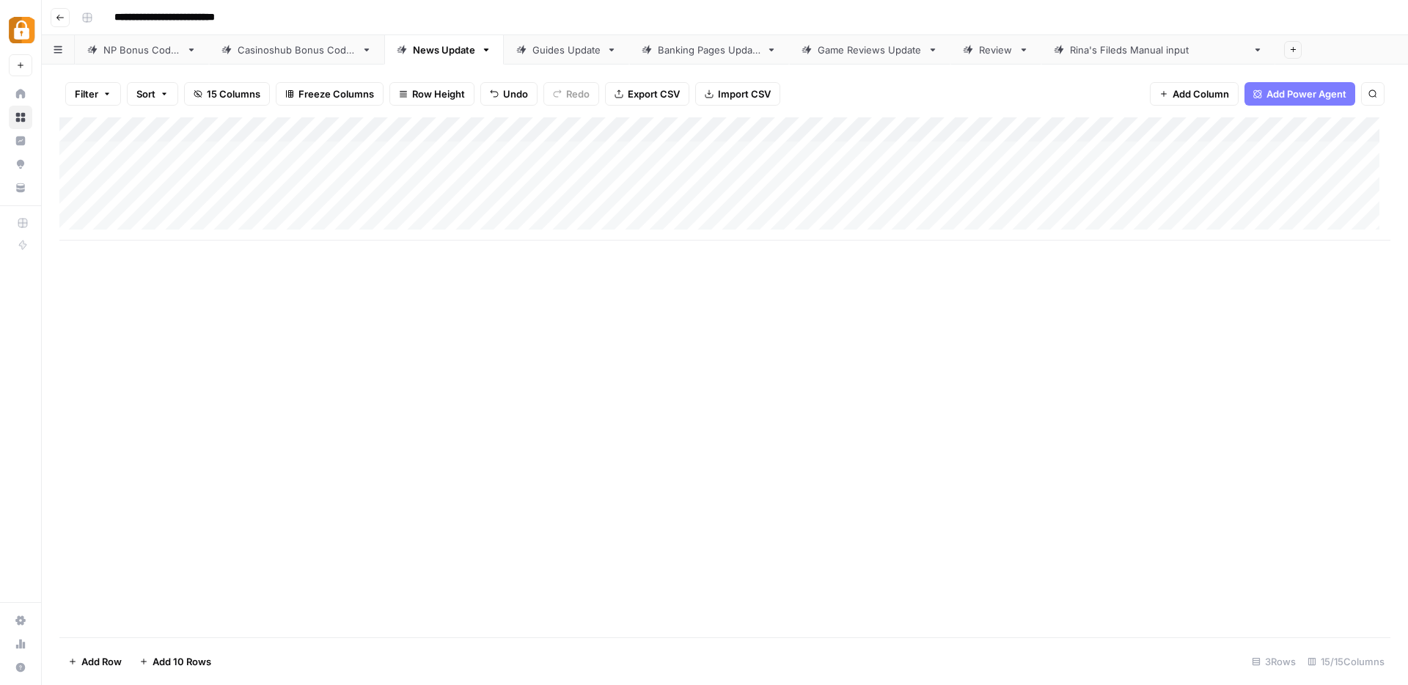
click at [1064, 206] on div "Add Column" at bounding box center [724, 178] width 1331 height 123
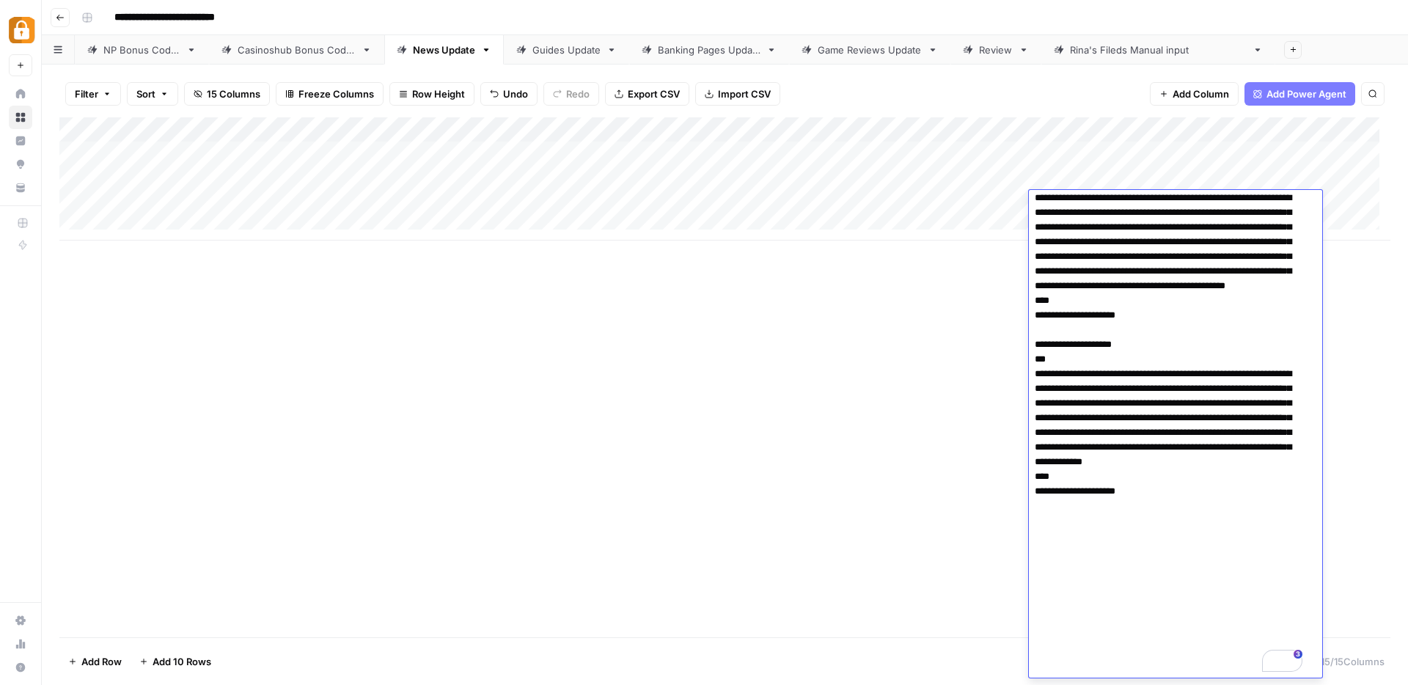
scroll to position [1195, 0]
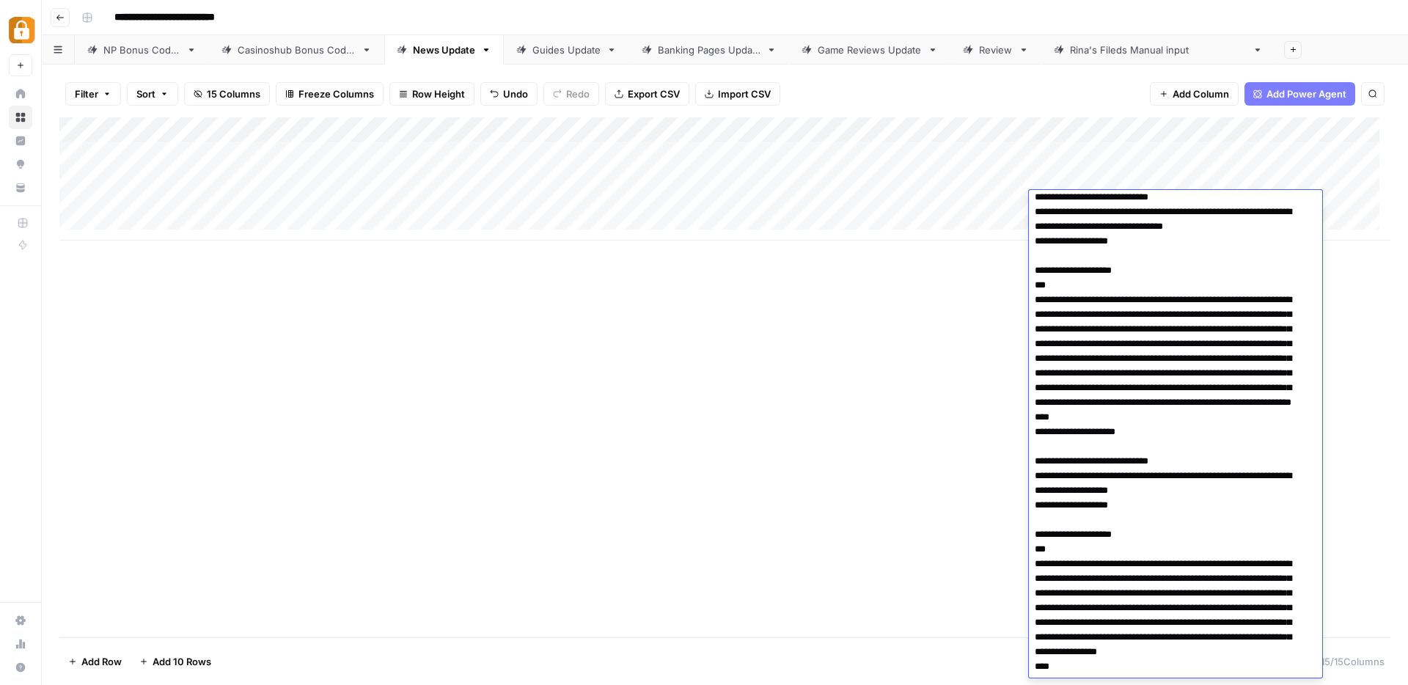
scroll to position [0, 0]
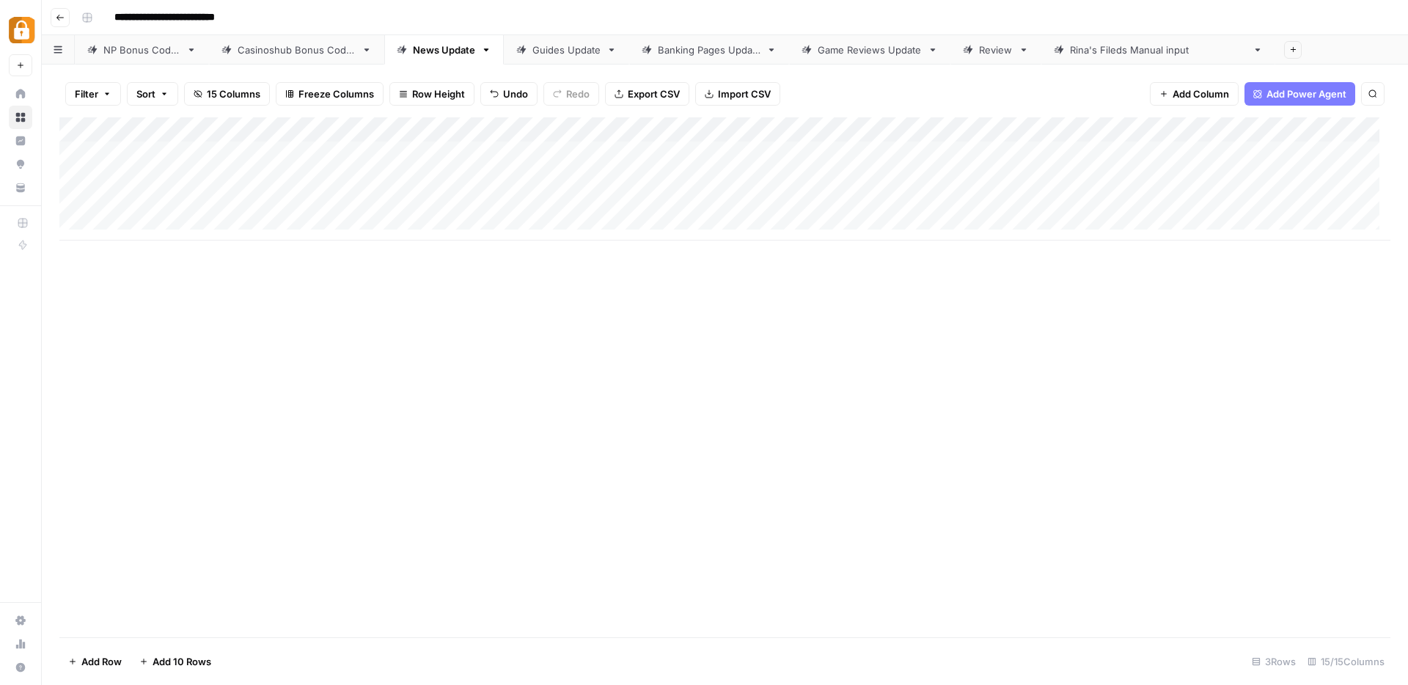
click at [786, 498] on div "Add Column" at bounding box center [724, 377] width 1331 height 520
click at [1259, 198] on div "Add Column" at bounding box center [724, 178] width 1331 height 123
click at [1254, 288] on div "Add Column" at bounding box center [724, 377] width 1331 height 520
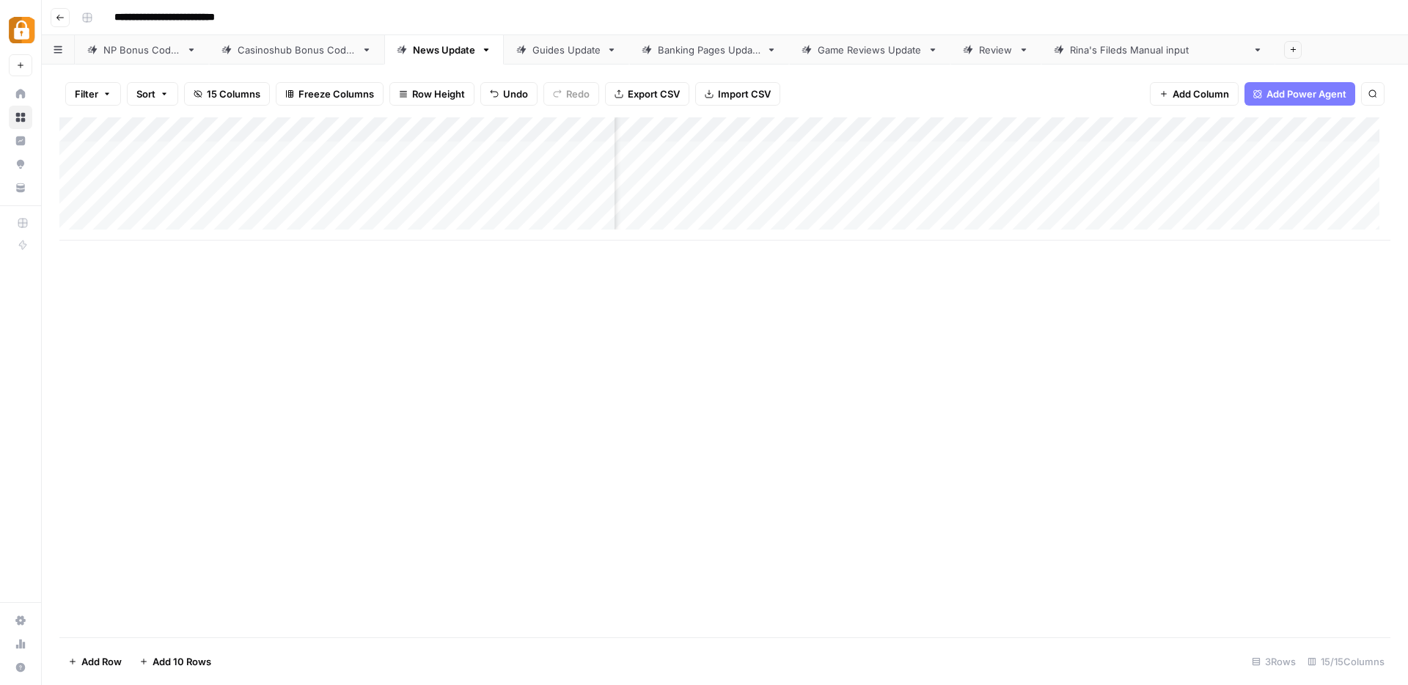
scroll to position [0, 314]
click at [1233, 198] on div "Add Column" at bounding box center [724, 178] width 1331 height 123
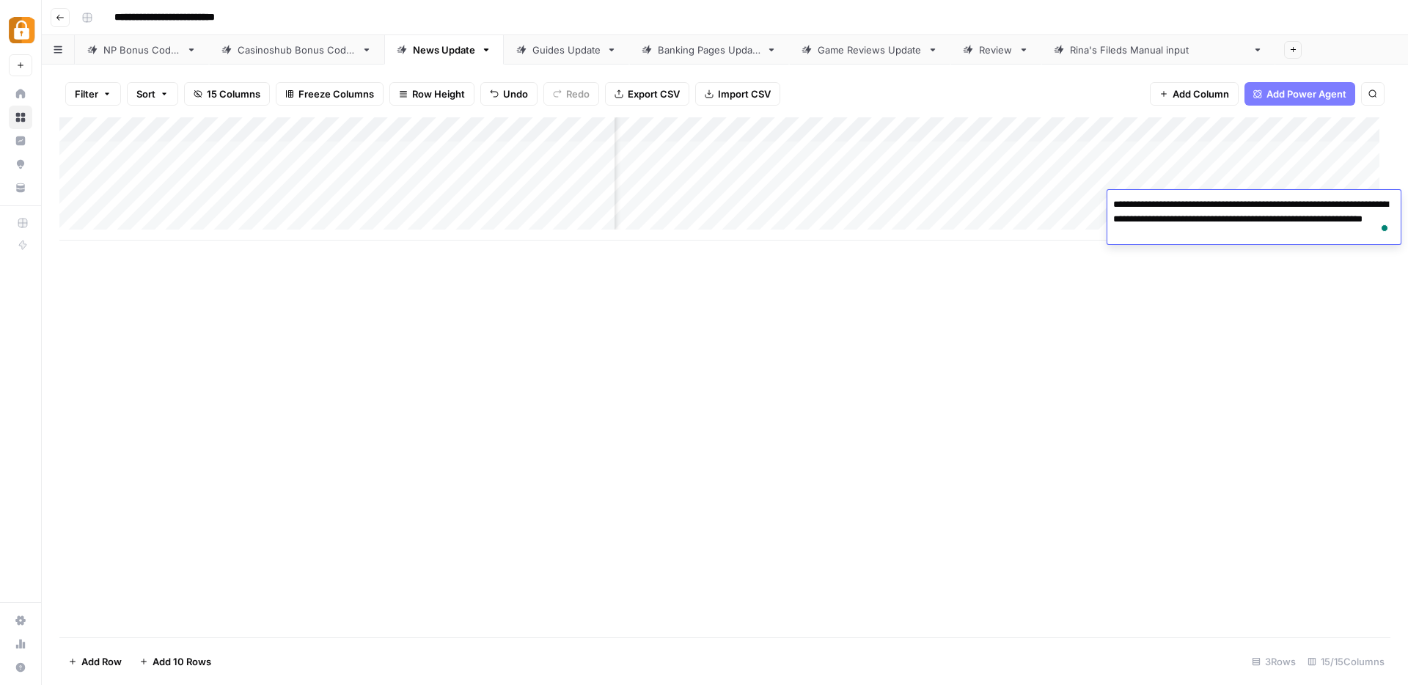
click at [1229, 289] on div "Add Column" at bounding box center [724, 377] width 1331 height 520
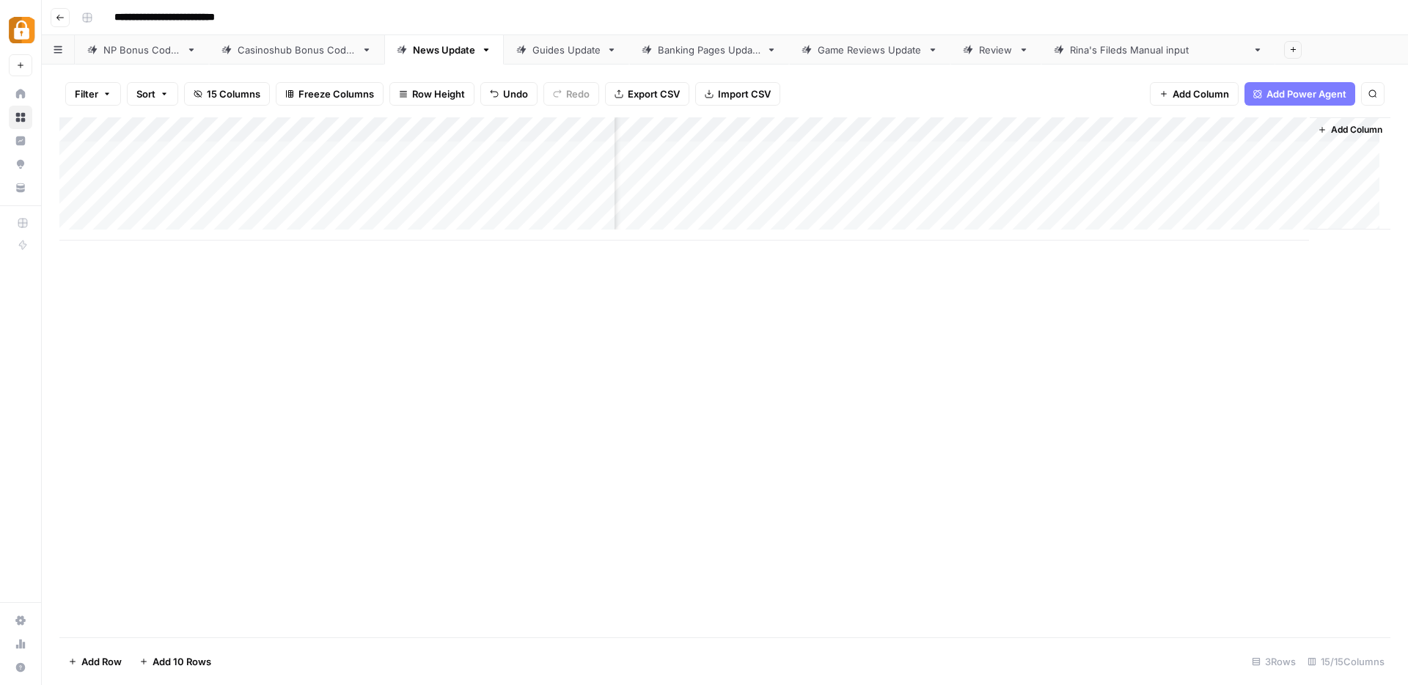
scroll to position [0, 1068]
click at [1266, 132] on div "Add Column" at bounding box center [724, 178] width 1331 height 123
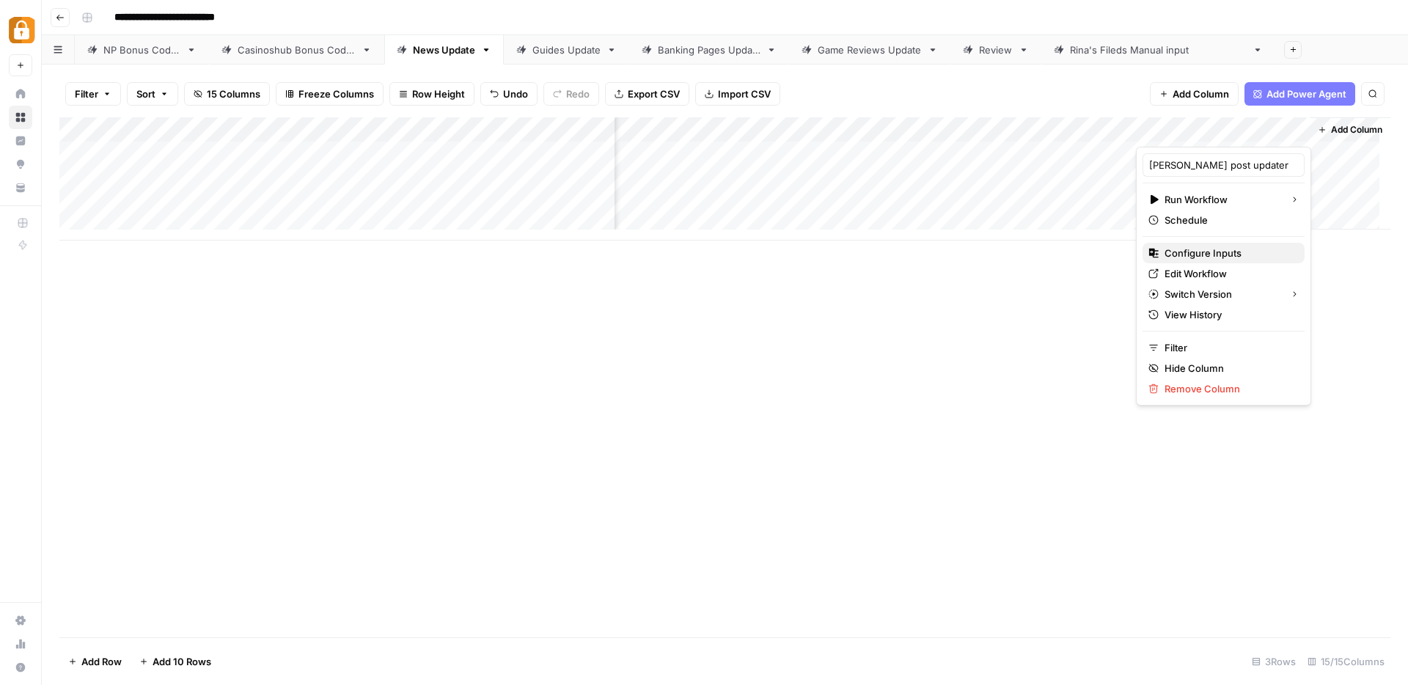
click at [1195, 255] on span "Configure Inputs" at bounding box center [1229, 253] width 128 height 15
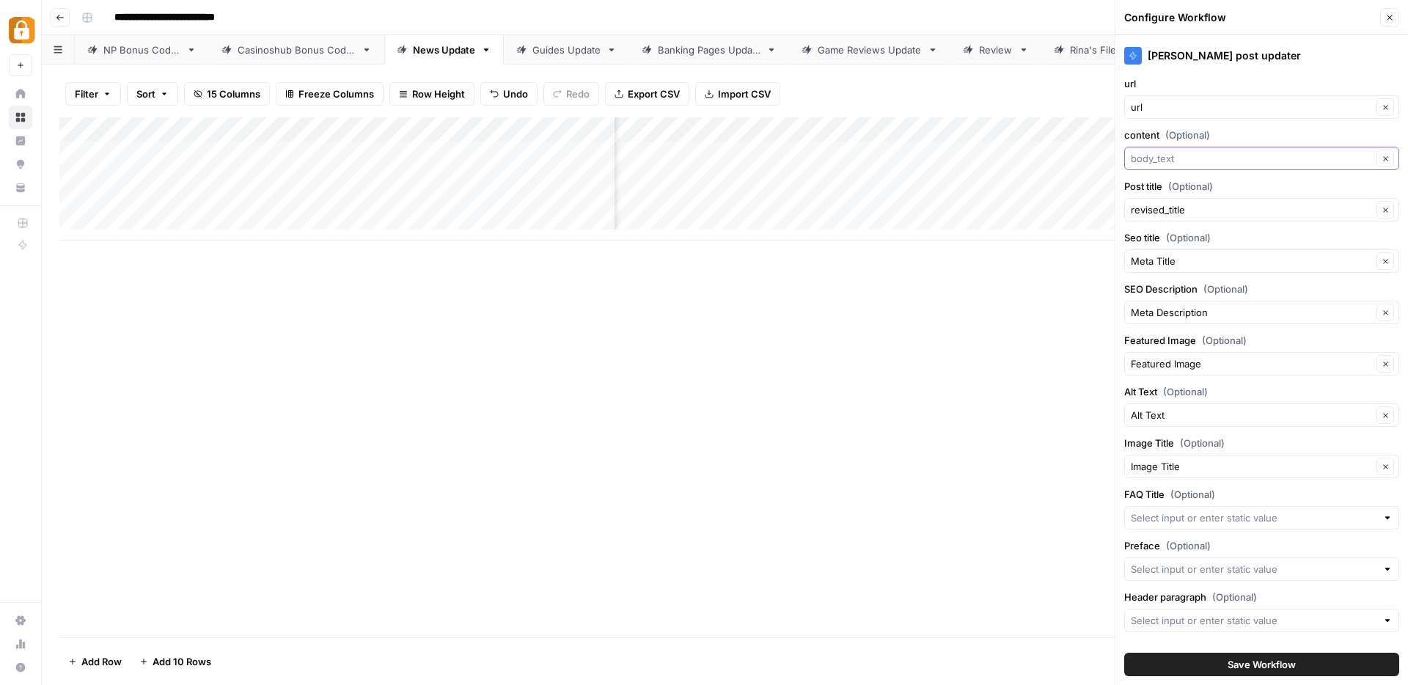
click at [1178, 155] on input "content (Optional)" at bounding box center [1251, 158] width 241 height 15
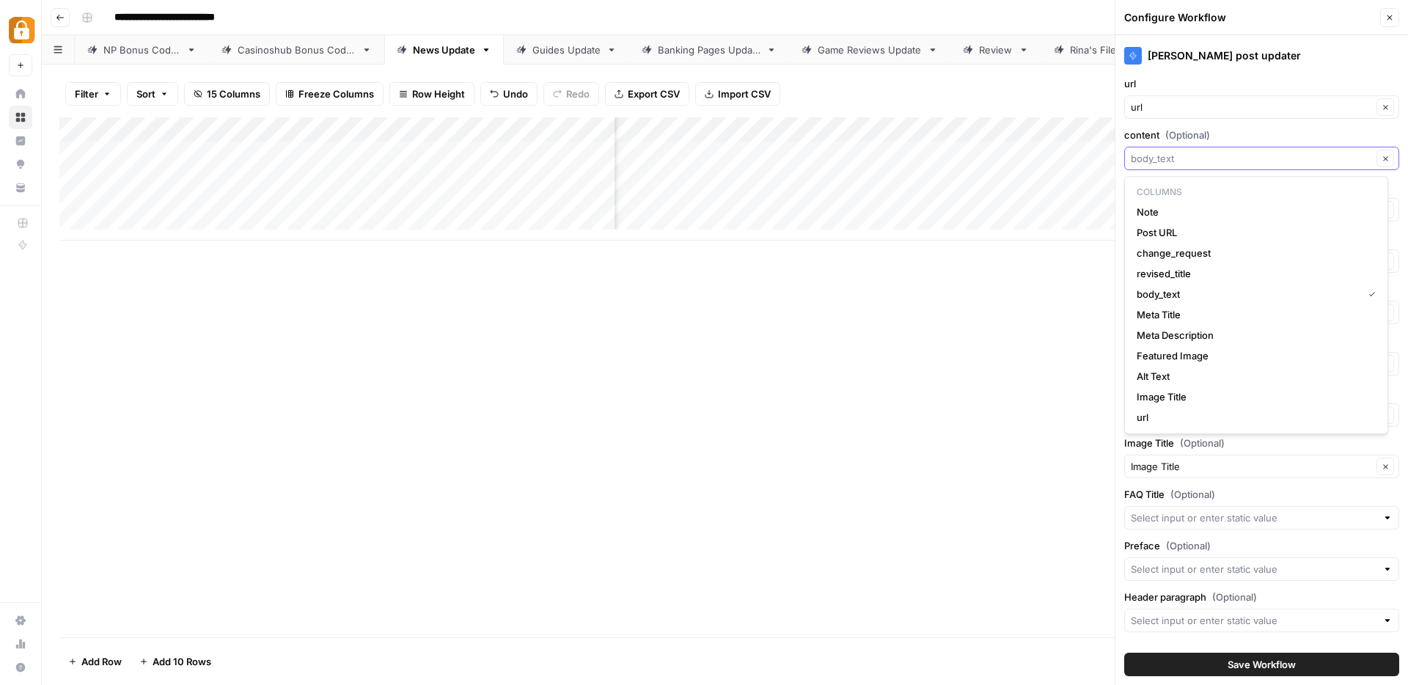
scroll to position [0, 0]
click at [1190, 296] on span "body_text" at bounding box center [1247, 294] width 220 height 15
type input "body_text"
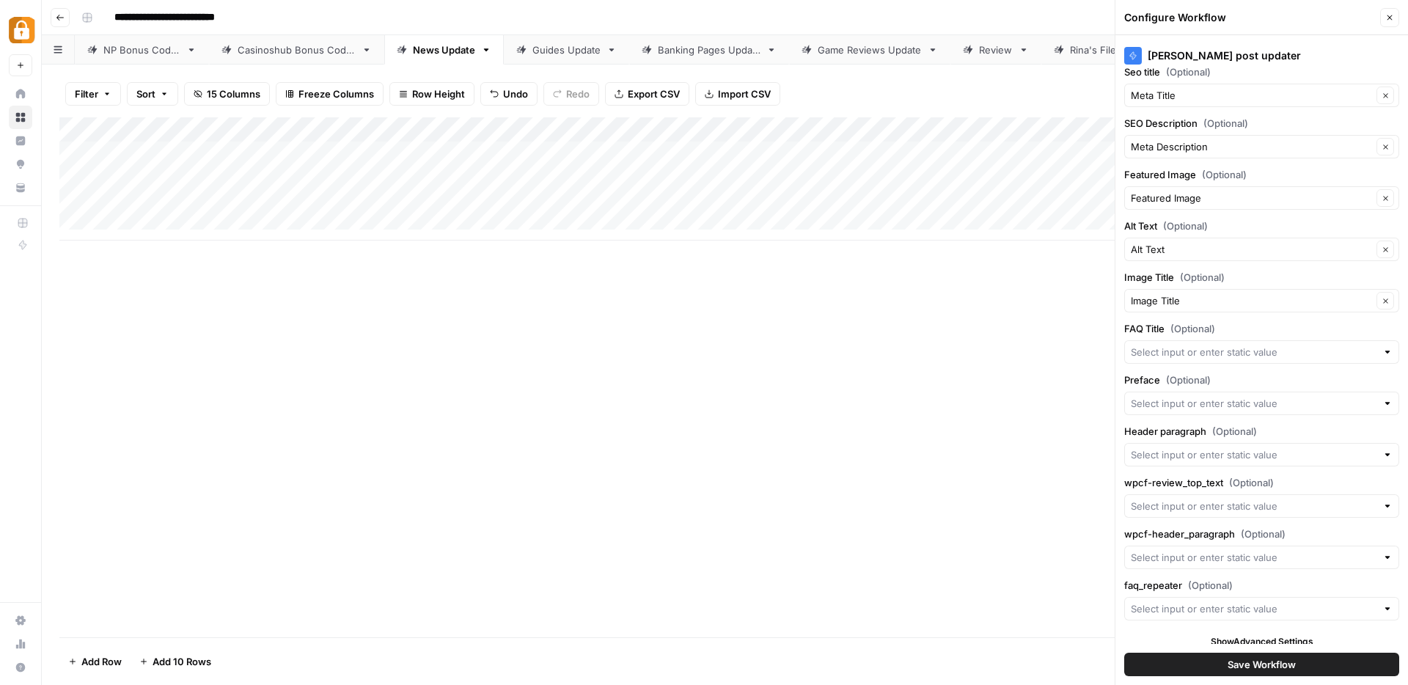
scroll to position [176, 0]
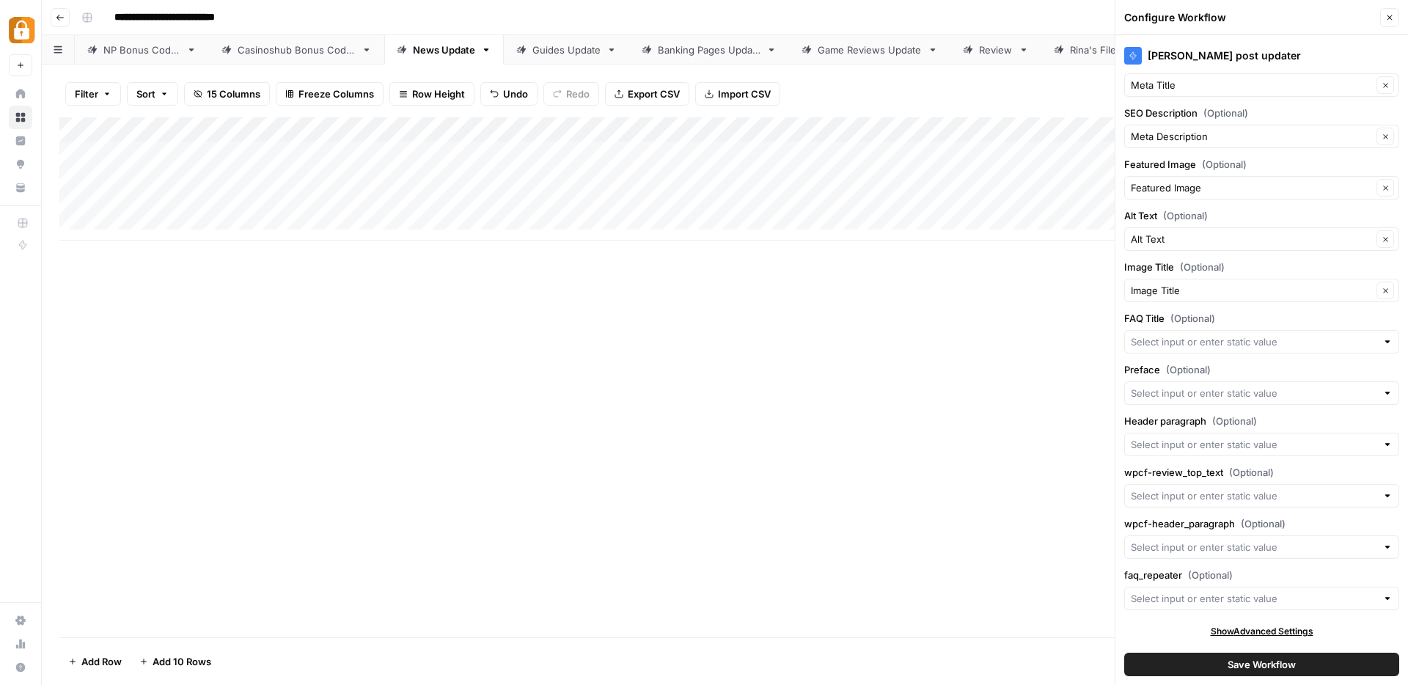
click at [1292, 665] on button "Save Workflow" at bounding box center [1261, 664] width 275 height 23
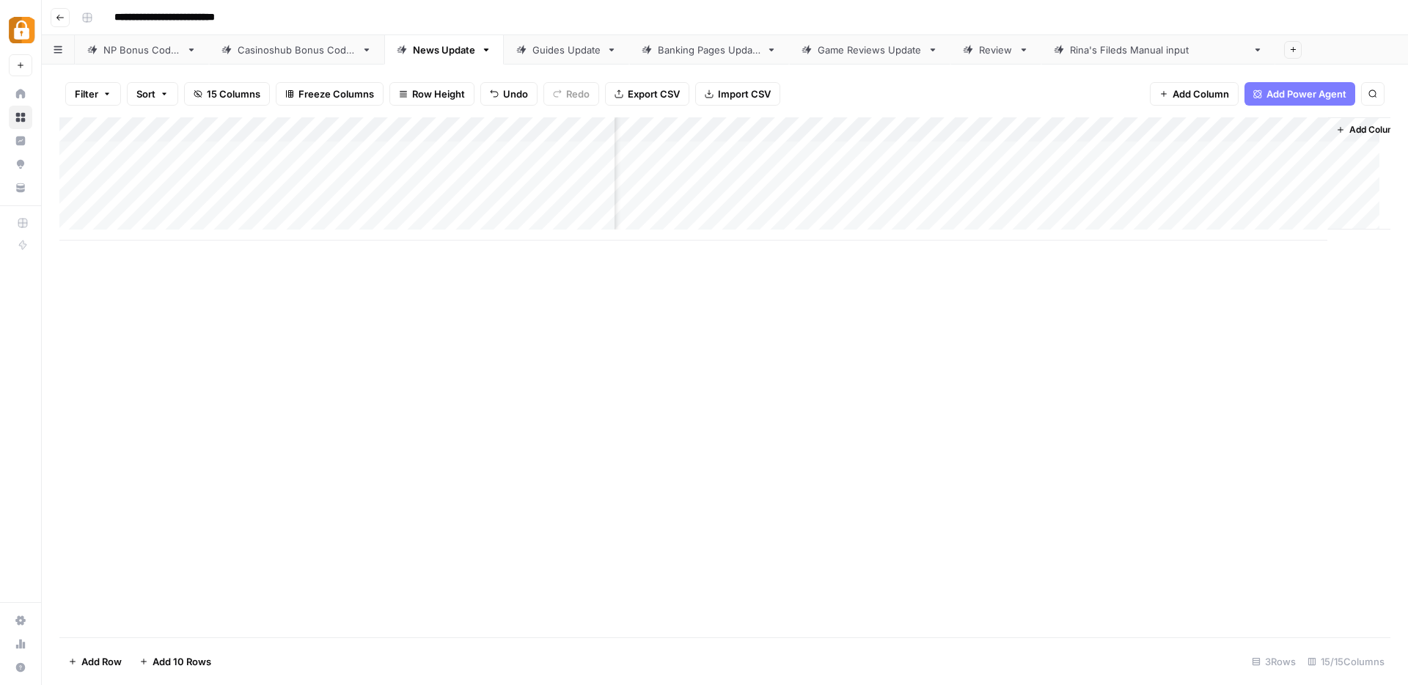
scroll to position [0, 1068]
drag, startPoint x: 747, startPoint y: 139, endPoint x: 1289, endPoint y: 140, distance: 542.0
click at [1289, 140] on div "Add Column" at bounding box center [724, 178] width 1331 height 123
drag, startPoint x: 742, startPoint y: 140, endPoint x: 1275, endPoint y: 143, distance: 533.2
click at [1275, 143] on div "Add Column" at bounding box center [724, 178] width 1331 height 123
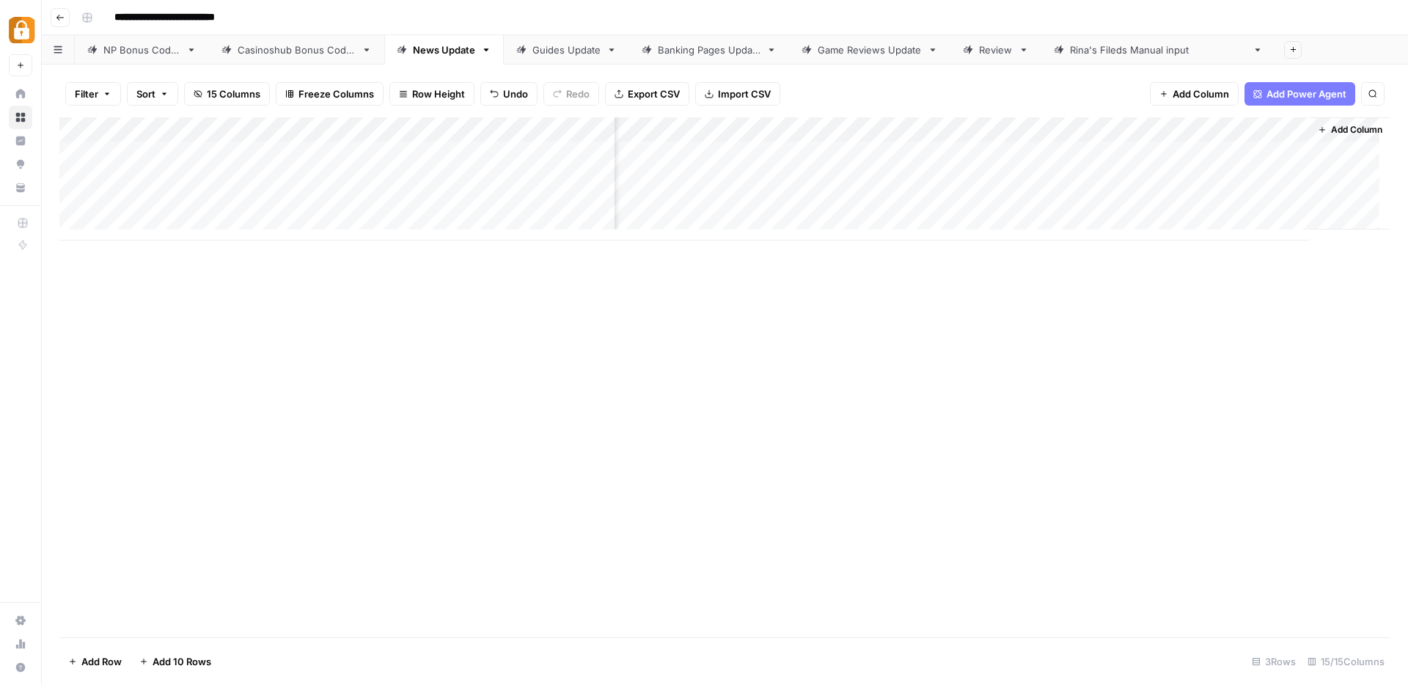
drag, startPoint x: 739, startPoint y: 139, endPoint x: 1321, endPoint y: 149, distance: 581.7
click at [1321, 149] on div "Add Column" at bounding box center [724, 178] width 1331 height 123
drag, startPoint x: 958, startPoint y: 136, endPoint x: 1408, endPoint y: 149, distance: 449.8
click at [1408, 149] on div "Filter Sort 15 Columns Freeze Columns Row Height Undo Redo Export CSV Import CS…" at bounding box center [725, 375] width 1366 height 621
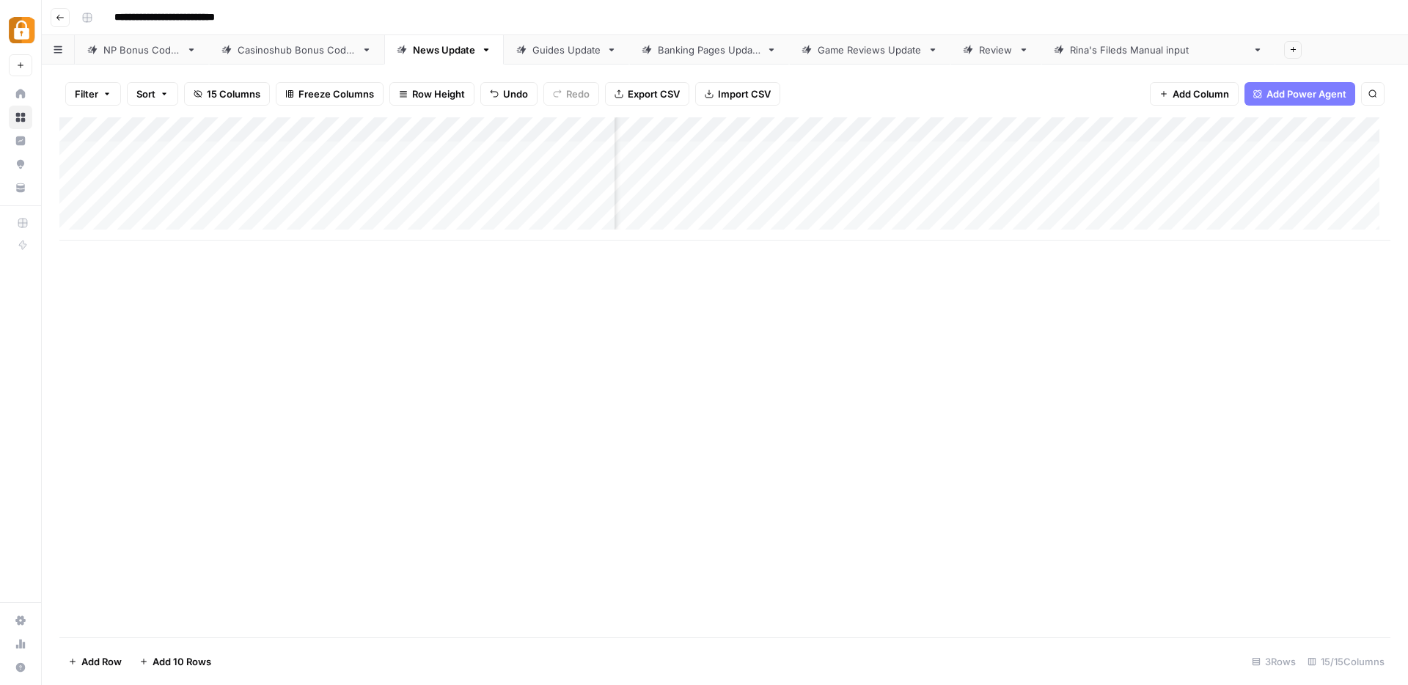
click at [876, 204] on div "Add Column" at bounding box center [724, 178] width 1331 height 123
click at [926, 130] on div "Add Column" at bounding box center [724, 178] width 1331 height 123
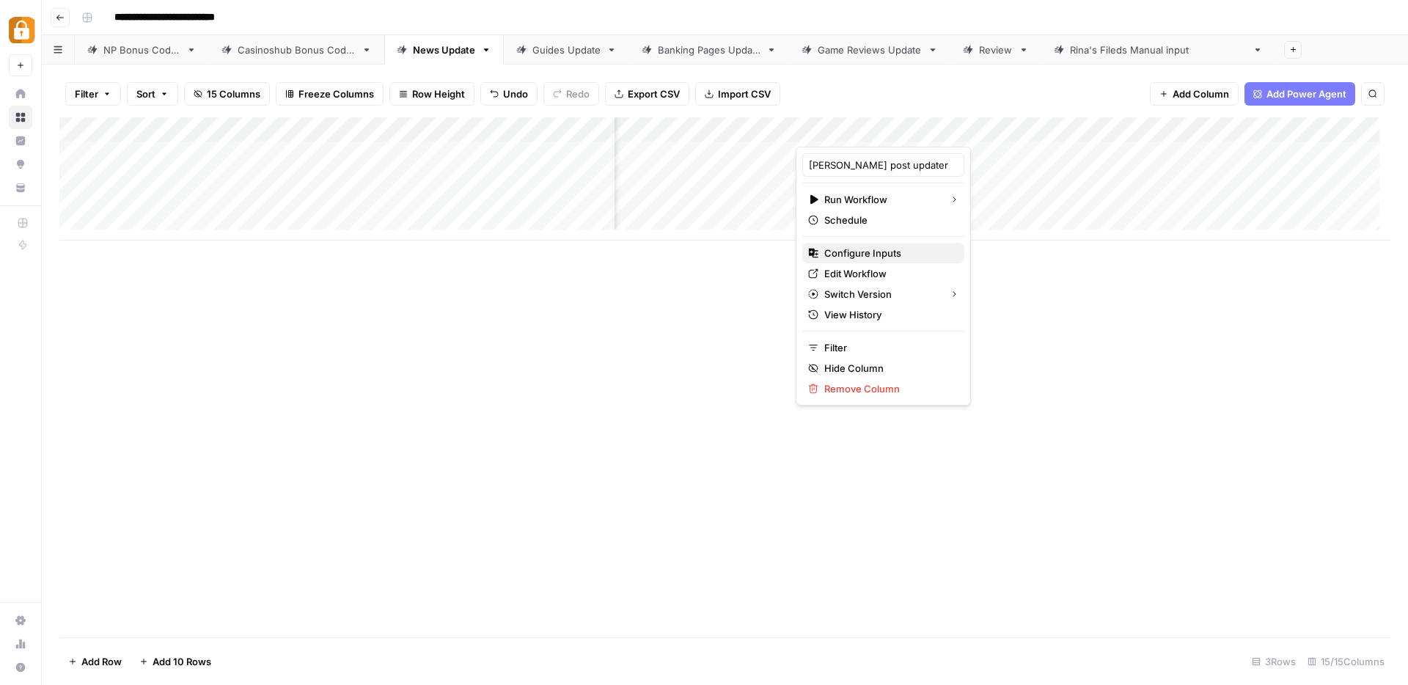
click at [863, 255] on span "Configure Inputs" at bounding box center [888, 253] width 128 height 15
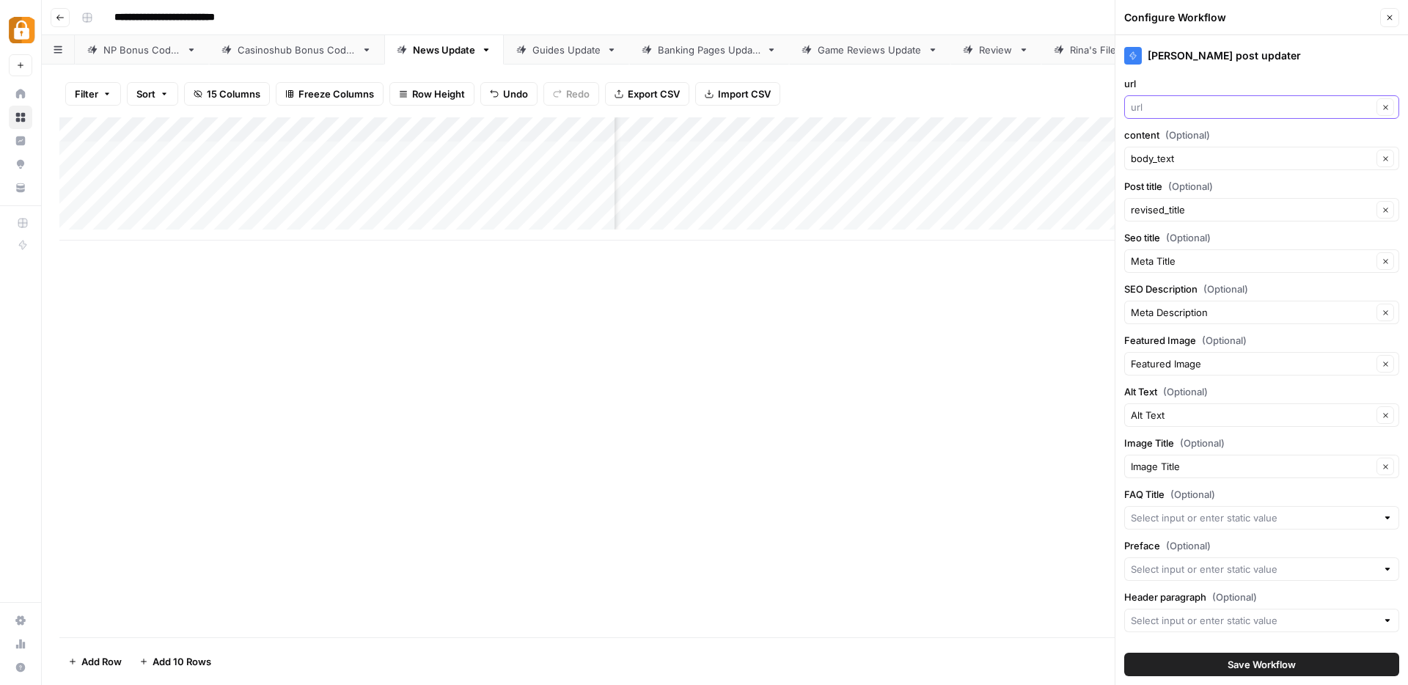
click at [1195, 102] on input "url" at bounding box center [1251, 107] width 241 height 15
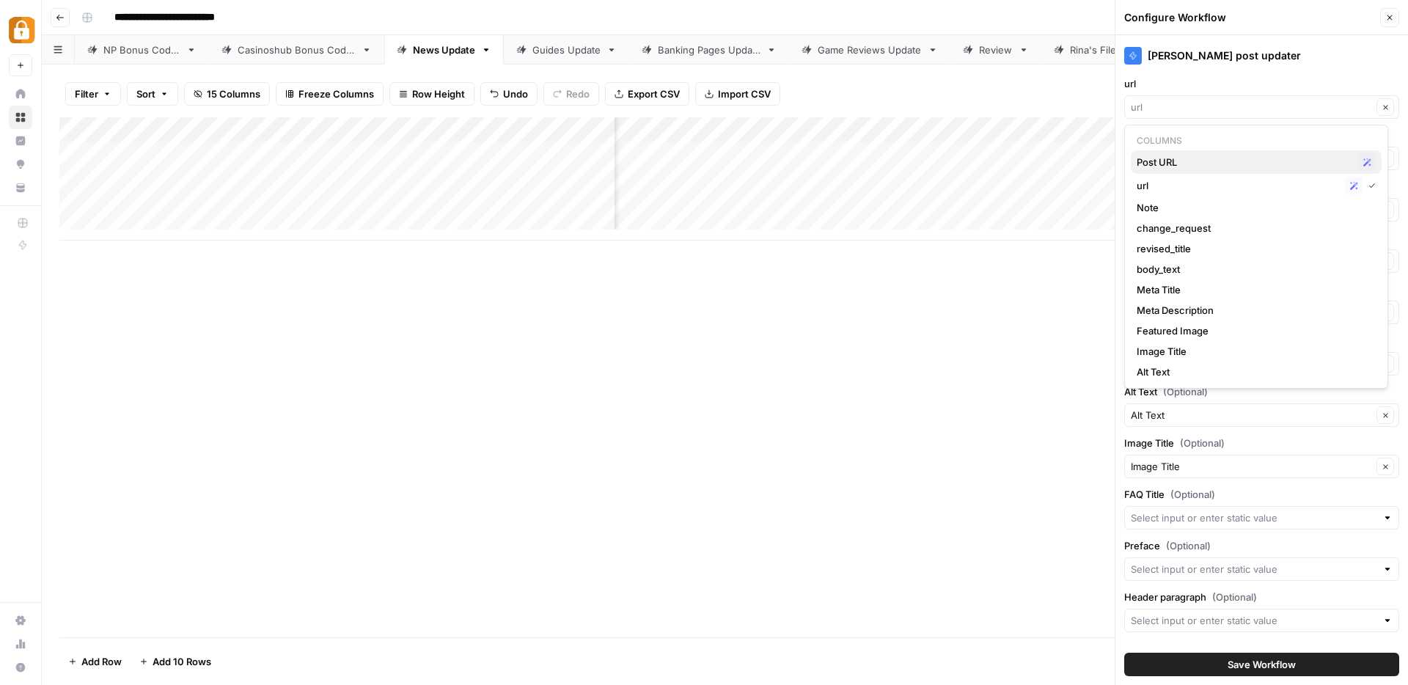
click at [1163, 158] on span "Post URL" at bounding box center [1245, 162] width 216 height 15
type input "Post URL"
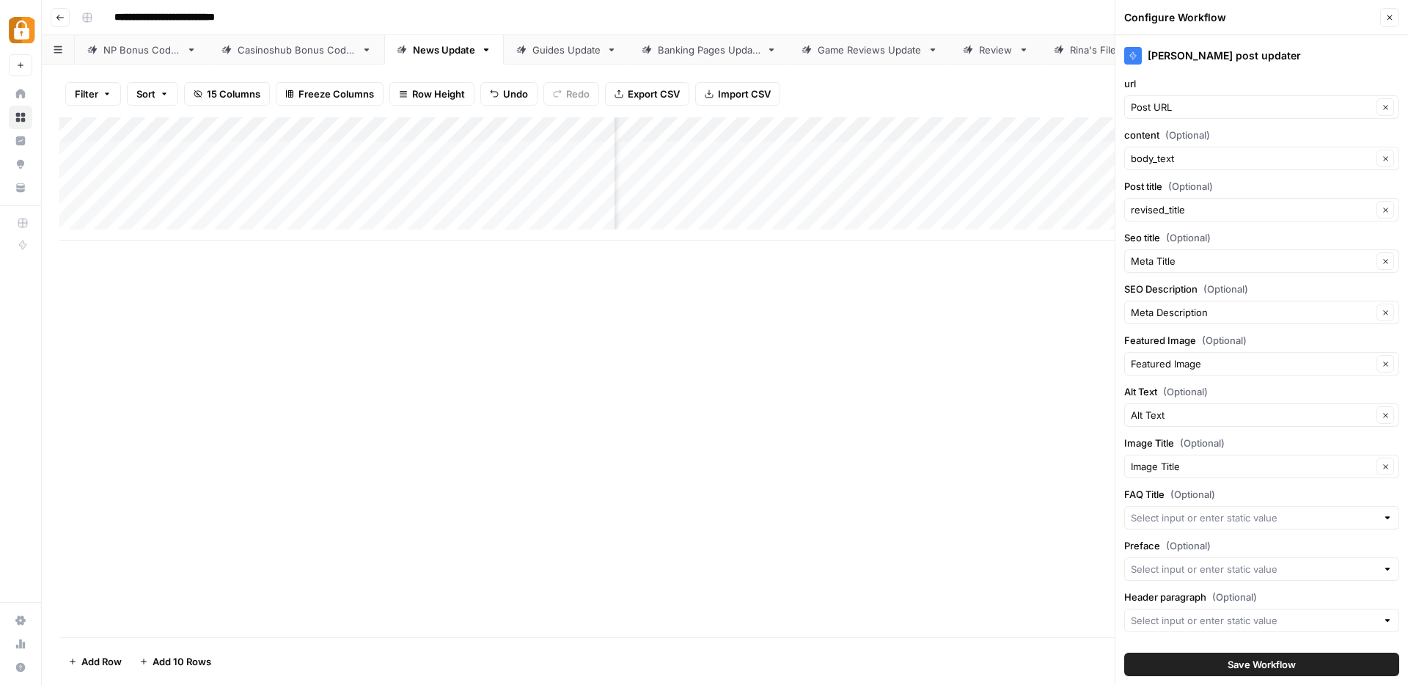
click at [1257, 667] on span "Save Workflow" at bounding box center [1262, 664] width 68 height 15
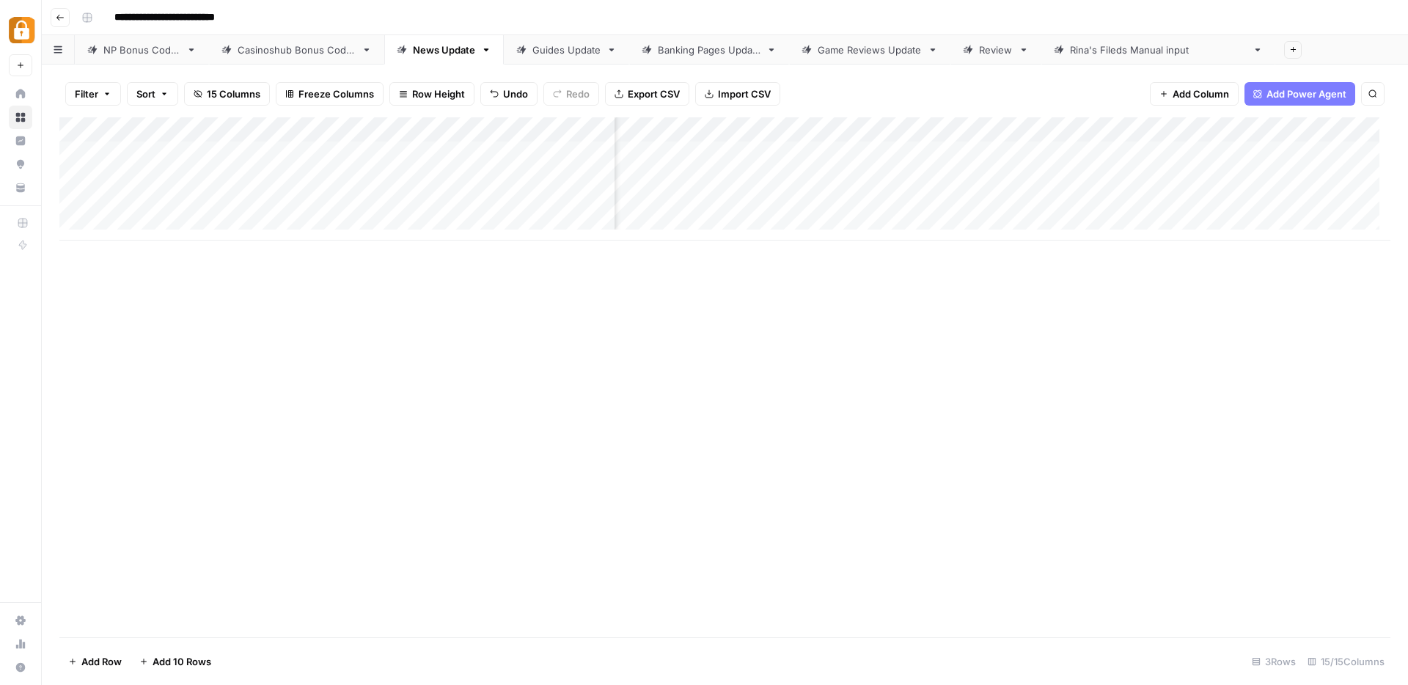
click at [869, 205] on div "Add Column" at bounding box center [724, 178] width 1331 height 123
click at [1284, 125] on div "Add Column" at bounding box center [724, 178] width 1331 height 123
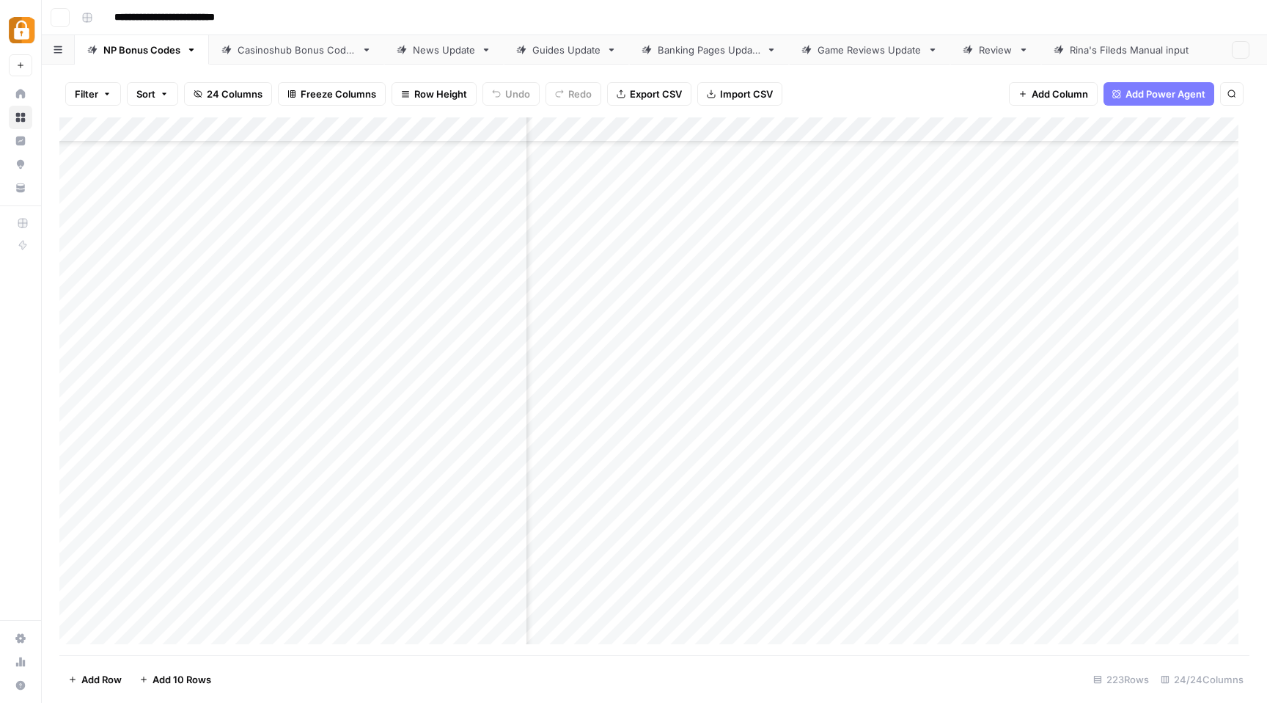
scroll to position [5083, 2721]
click at [1213, 557] on div "Add Column" at bounding box center [654, 386] width 1190 height 538
click at [1071, 469] on div "Add Column" at bounding box center [654, 386] width 1190 height 538
click at [1143, 560] on div "Add Column" at bounding box center [654, 386] width 1190 height 538
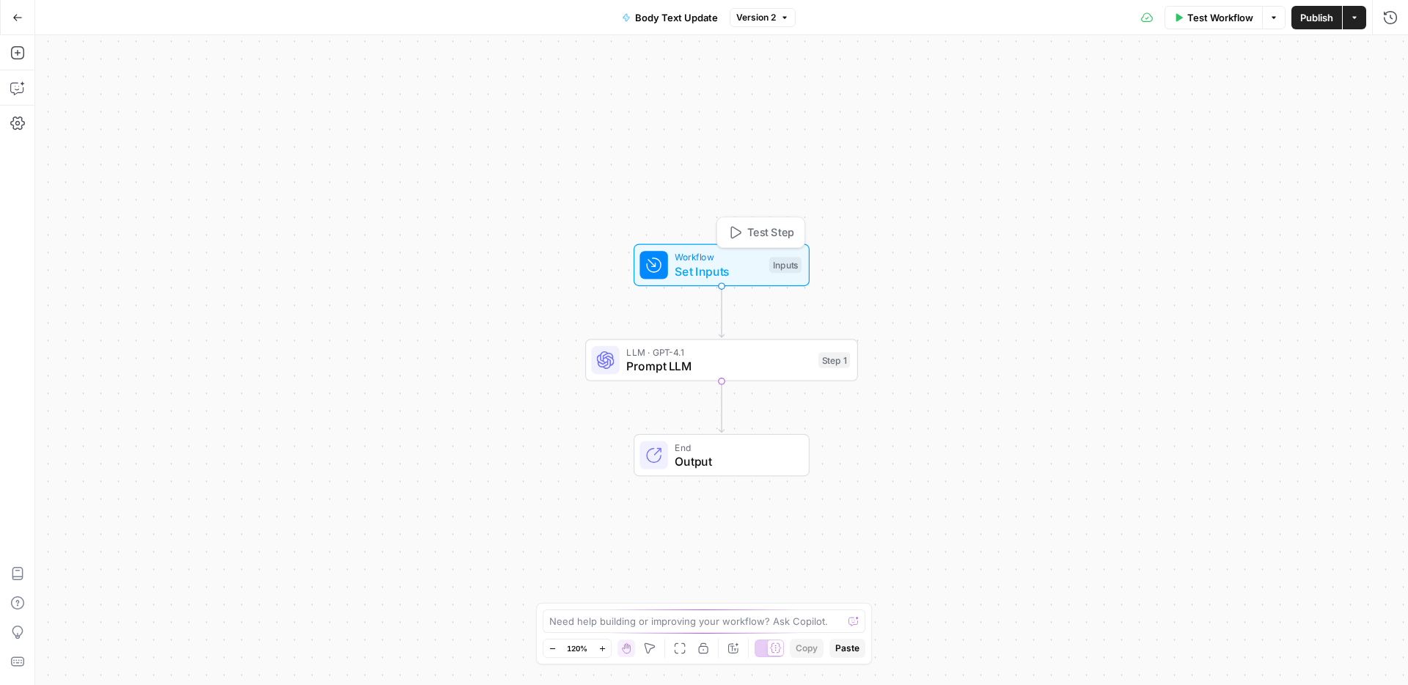
click at [690, 270] on span "Set Inputs" at bounding box center [718, 272] width 87 height 18
click at [695, 366] on span "Prompt LLM" at bounding box center [718, 366] width 185 height 18
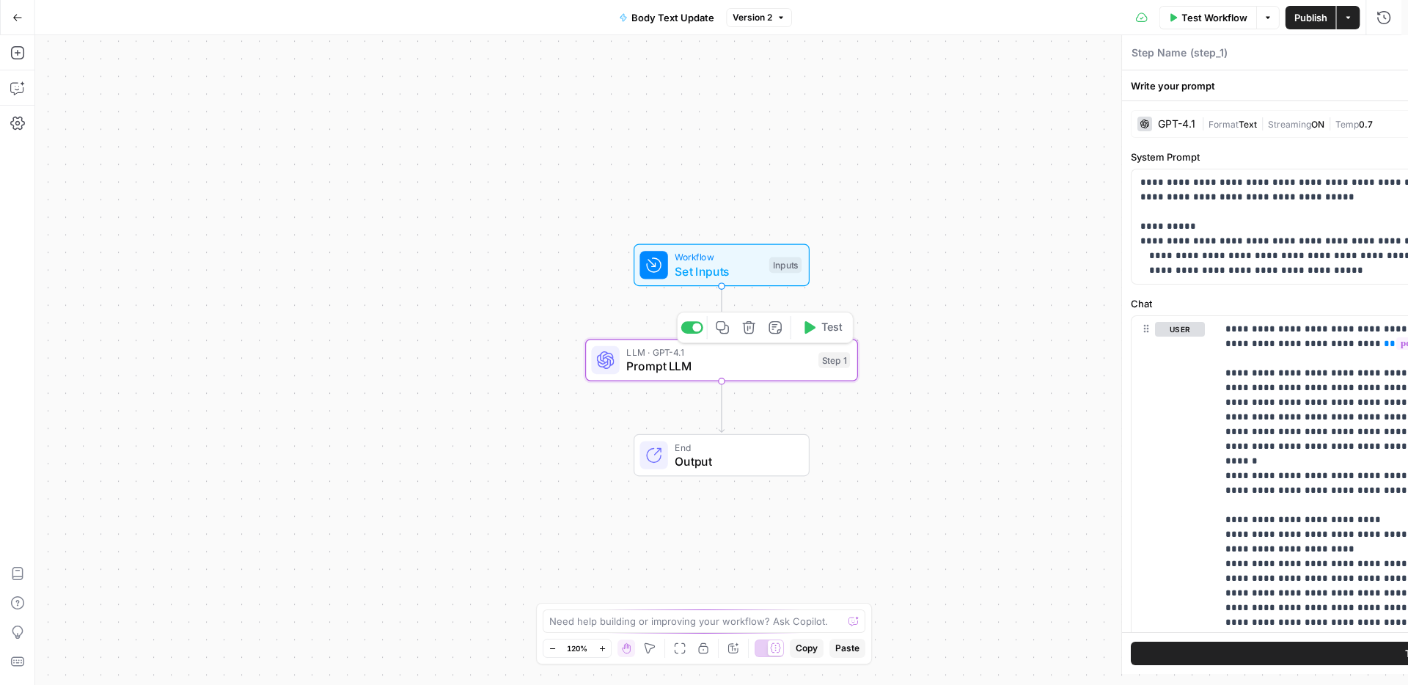
type textarea "Prompt LLM"
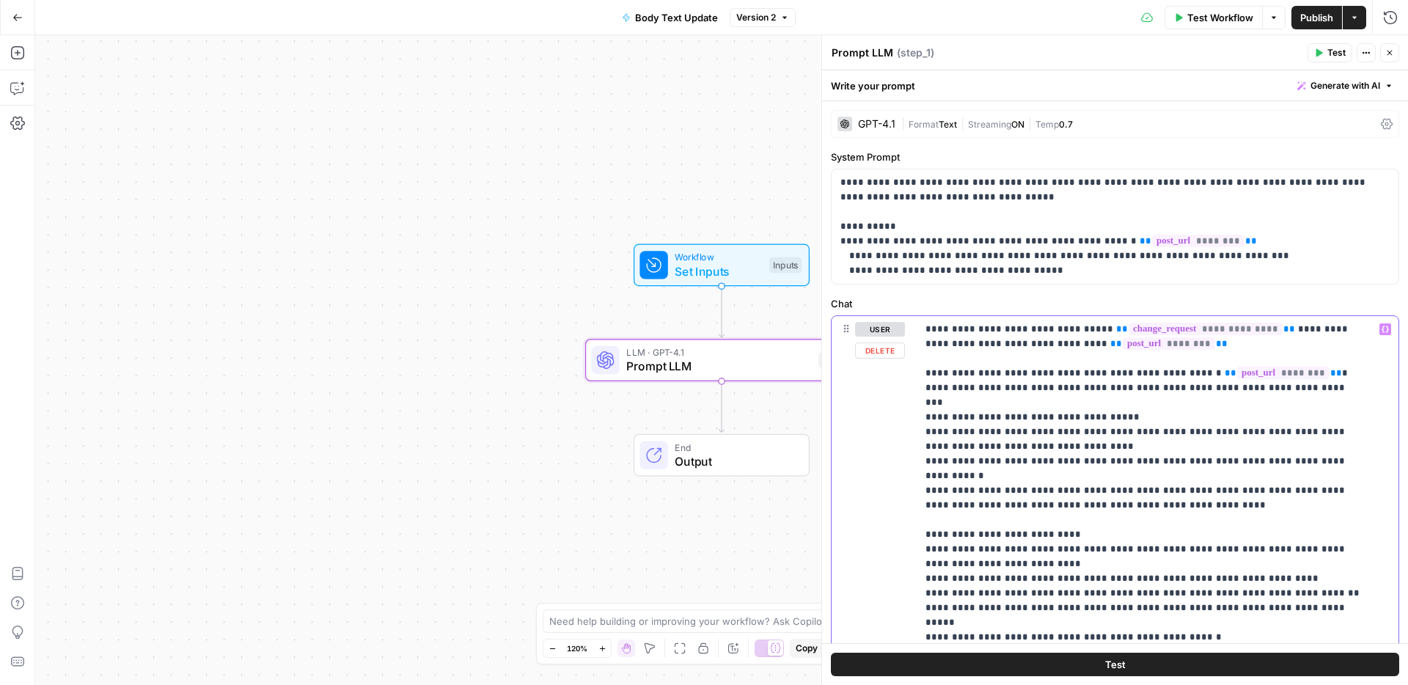
click at [1382, 329] on icon "button" at bounding box center [1385, 329] width 7 height 7
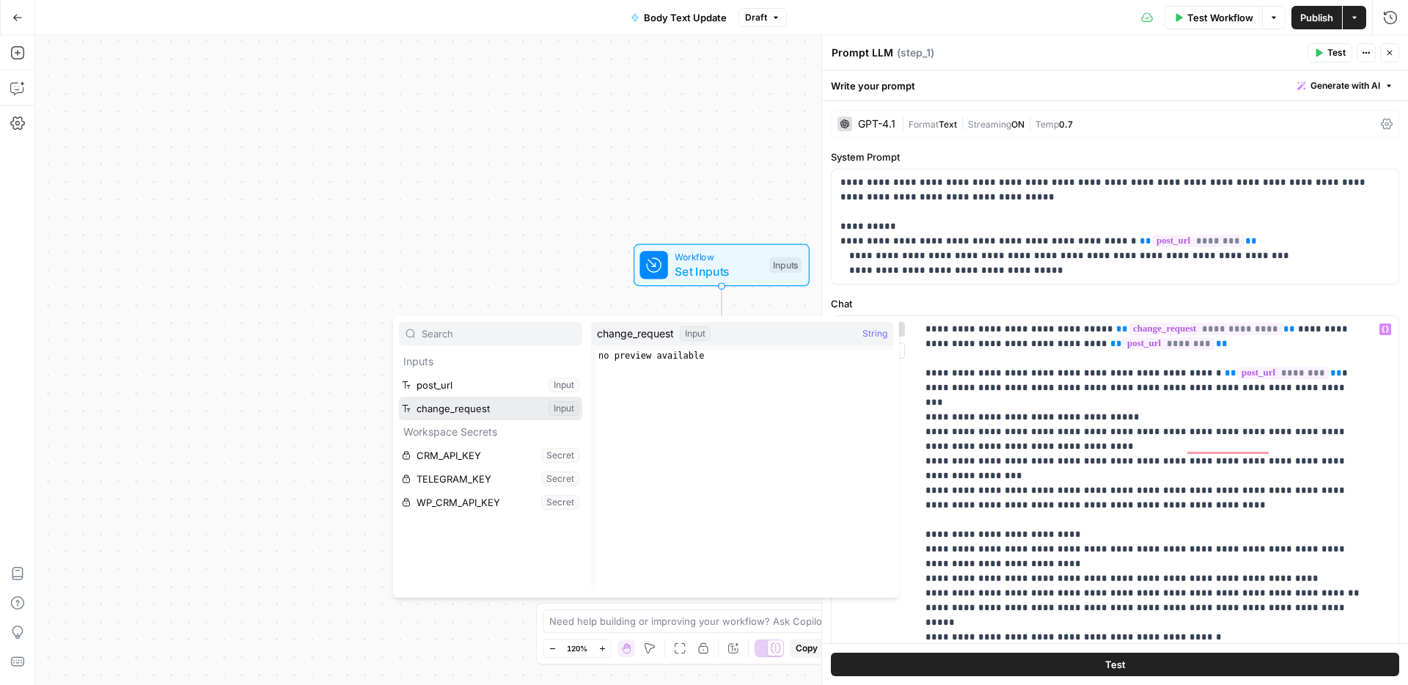
click at [491, 408] on button "Select variable change_request" at bounding box center [490, 408] width 183 height 23
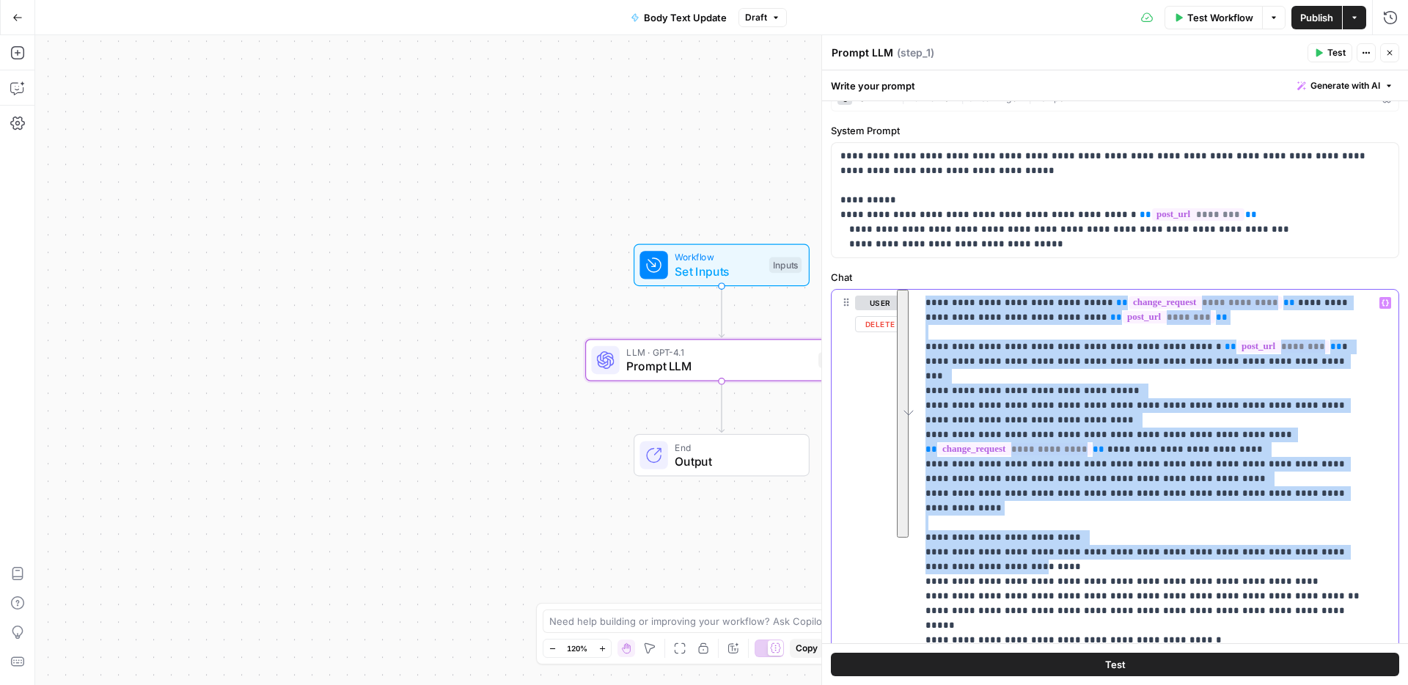
drag, startPoint x: 924, startPoint y: 304, endPoint x: 958, endPoint y: 543, distance: 241.5
click at [958, 543] on div "**********" at bounding box center [1152, 589] width 471 height 598
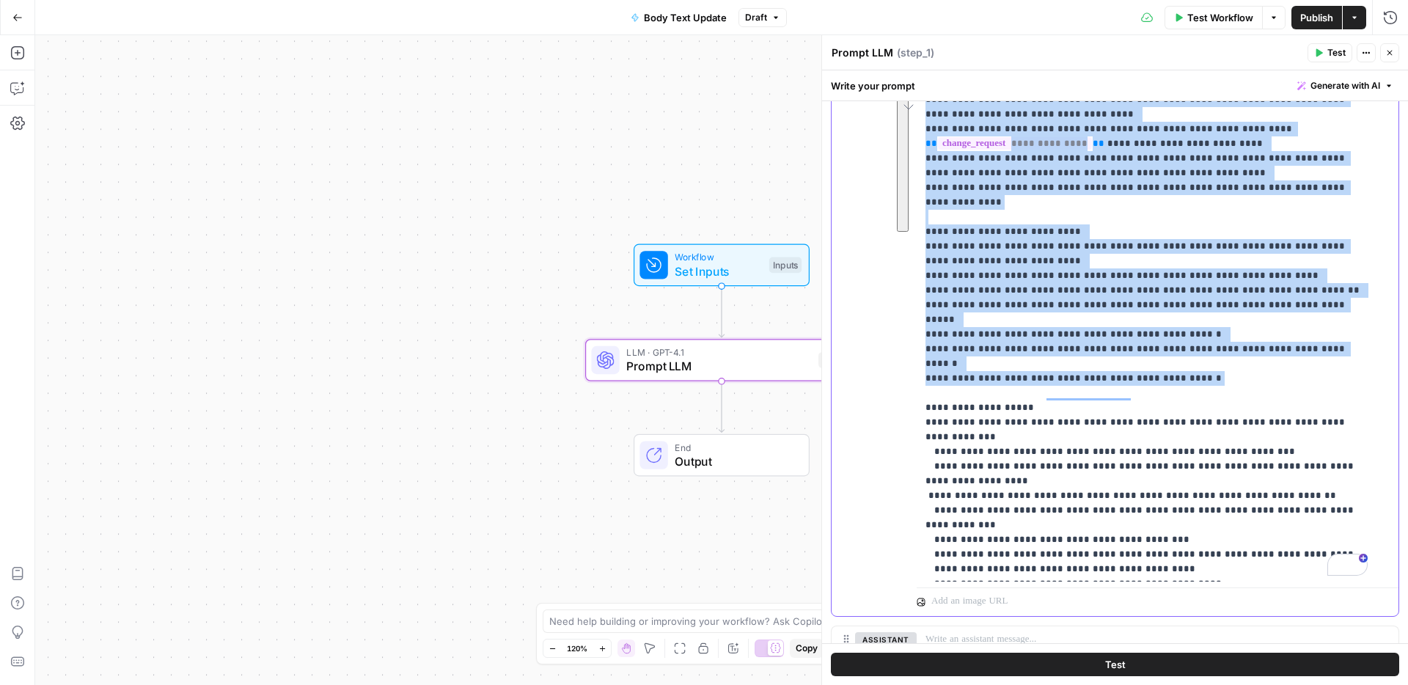
click at [1185, 325] on p "**********" at bounding box center [1147, 386] width 442 height 792
copy p "**********"
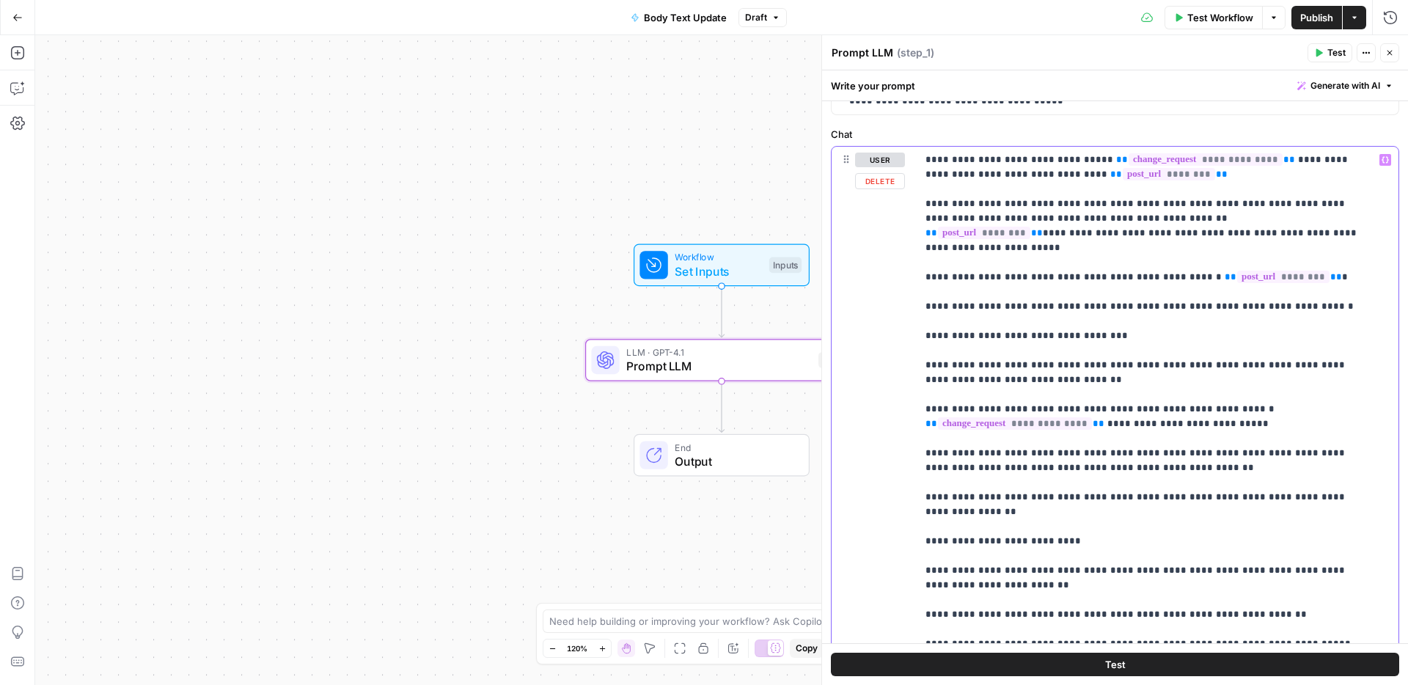
scroll to position [101, 0]
